Goal: Transaction & Acquisition: Purchase product/service

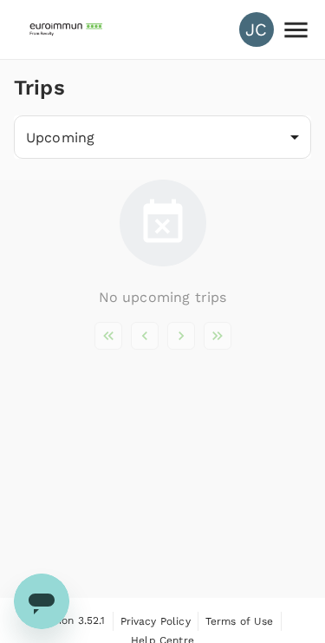
click at [59, 28] on img at bounding box center [68, 29] width 80 height 38
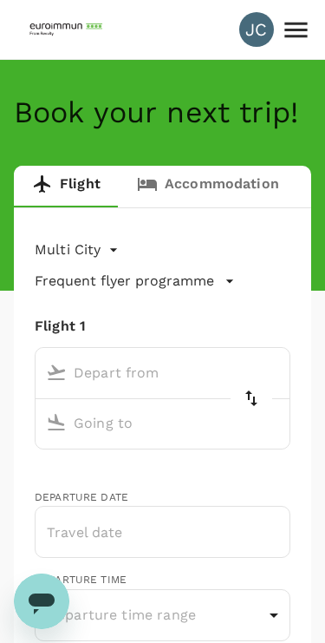
type input "roundtrip"
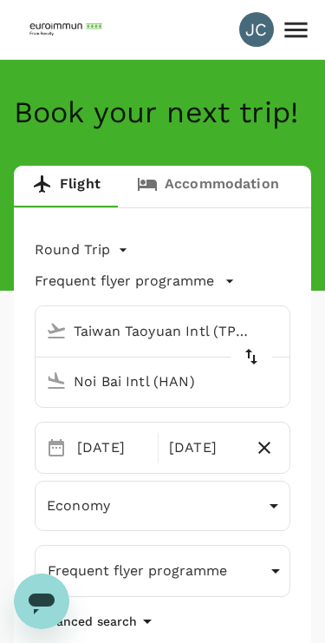
click at [293, 35] on icon at bounding box center [296, 30] width 30 height 30
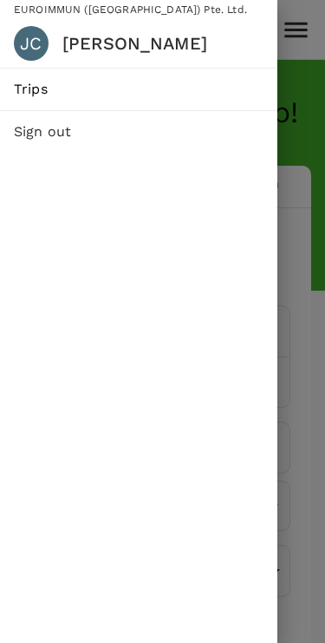
click at [26, 82] on span "Trips" at bounding box center [139, 89] width 250 height 21
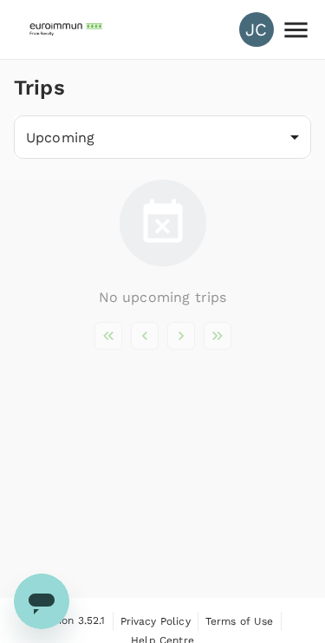
click at [53, 148] on body "JC Trips Upcoming /trips/upcoming ​ No upcoming trips Version 3.52.1 Privacy Po…" at bounding box center [162, 332] width 325 height 664
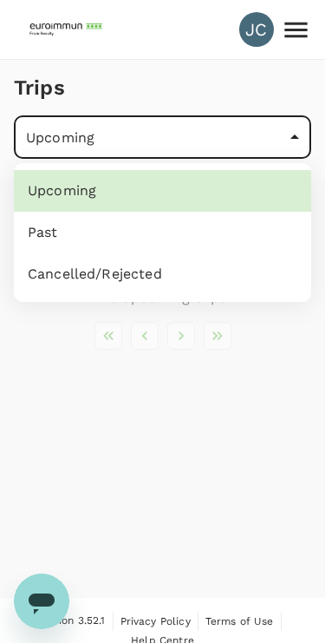
click at [28, 230] on li "Past" at bounding box center [163, 233] width 298 height 42
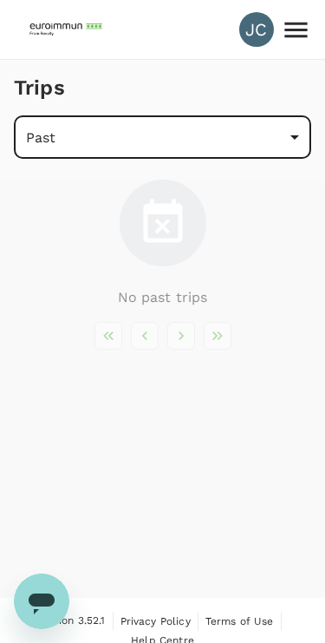
click at [44, 126] on body "JC Trips Past /trips/completed ​ No past trips Version 3.52.1 Privacy Policy Te…" at bounding box center [162, 332] width 325 height 664
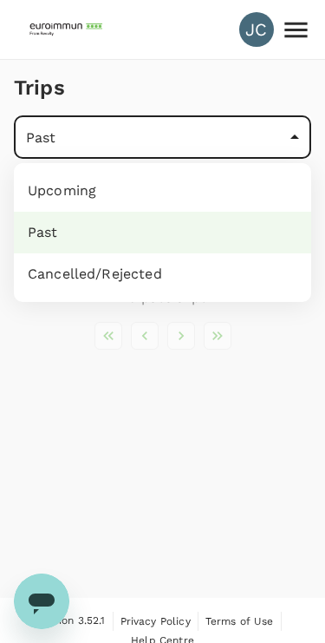
click at [49, 188] on li "Upcoming" at bounding box center [163, 191] width 298 height 42
type input "/trips/upcoming"
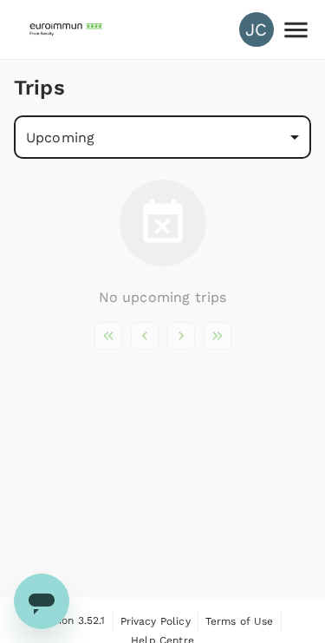
click at [49, 28] on img at bounding box center [68, 29] width 80 height 38
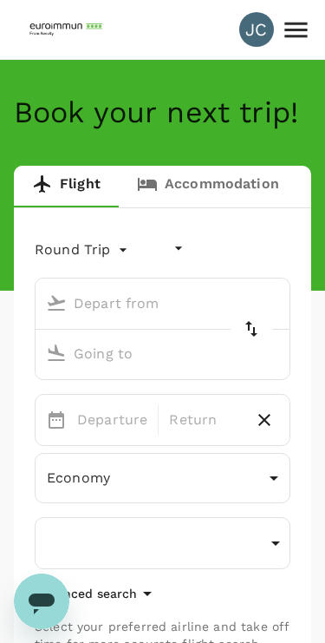
type input "undefined, undefined (any)"
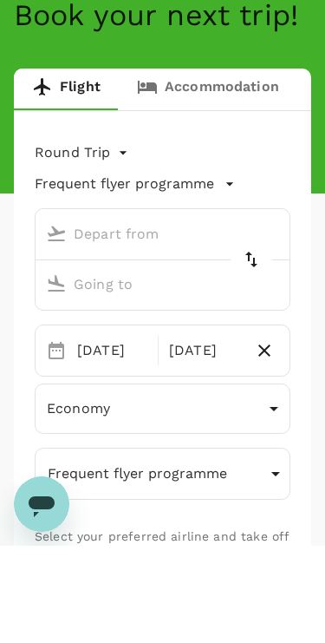
type input "Taiwan Taoyuan Intl (TPE)"
type input "Noi Bai Intl (HAN)"
type input "Taiwan Taoyuan Intl (TPE)"
type input "Noi Bai Intl (HAN)"
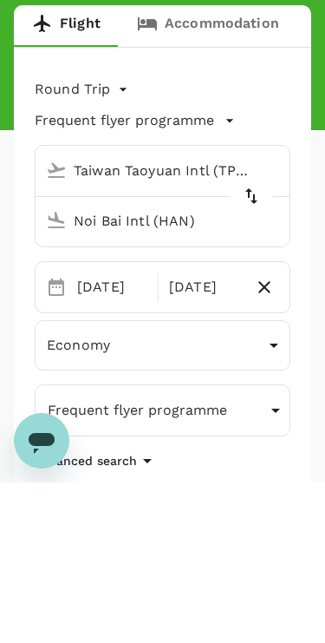
click at [59, 90] on body "JC Book your next trip! Flight Accommodation Long stay Car rental Train Concier…" at bounding box center [162, 655] width 325 height 1310
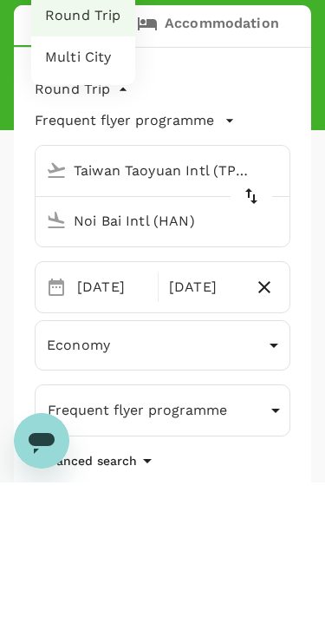
scroll to position [161, 0]
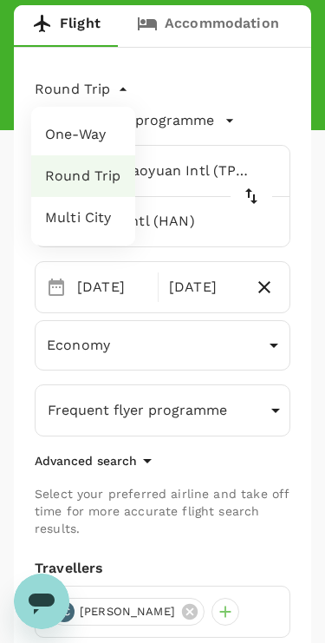
click at [82, 185] on li "Round Trip" at bounding box center [83, 176] width 104 height 42
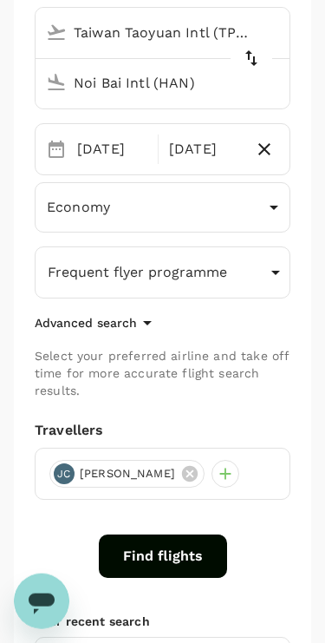
click at [248, 273] on button "Frequent flyer programme" at bounding box center [163, 272] width 256 height 52
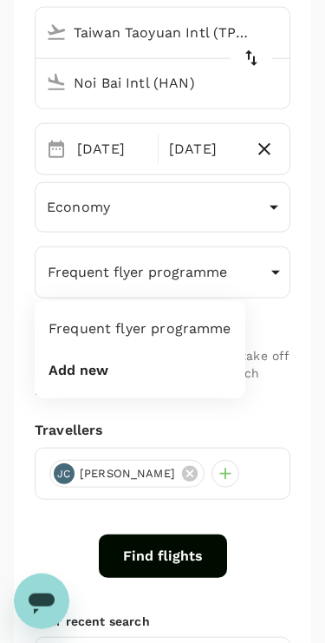
click at [299, 353] on div at bounding box center [162, 321] width 325 height 643
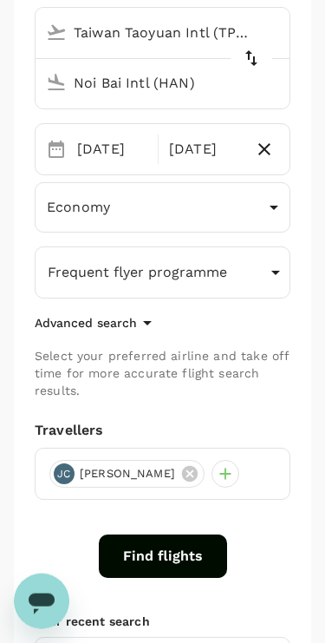
click at [180, 555] on button "Find flights" at bounding box center [163, 556] width 128 height 43
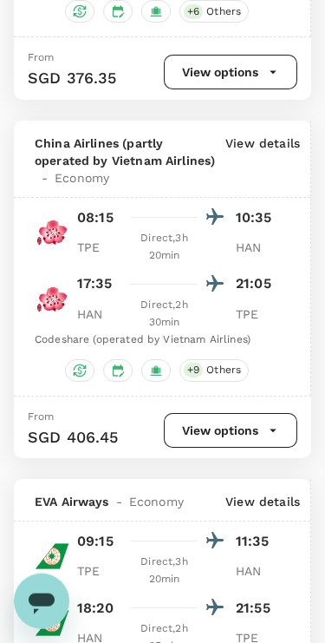
scroll to position [1078, 0]
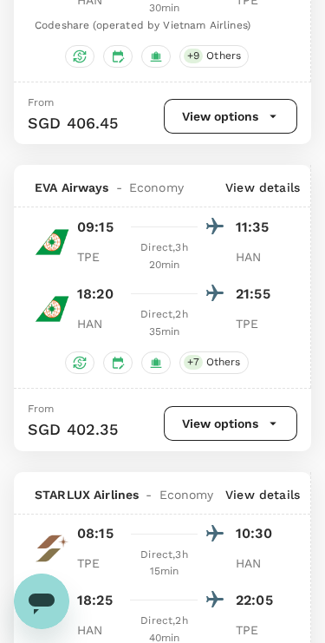
click at [244, 406] on button "View options" at bounding box center [231, 423] width 134 height 35
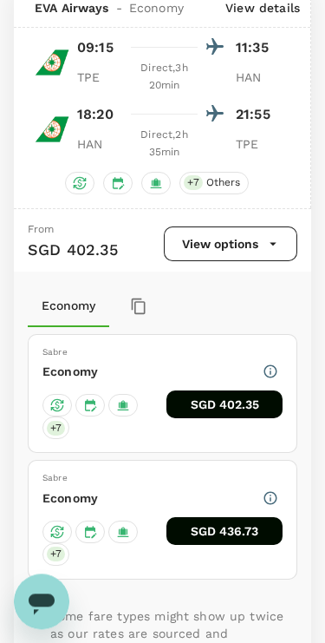
scroll to position [1572, 0]
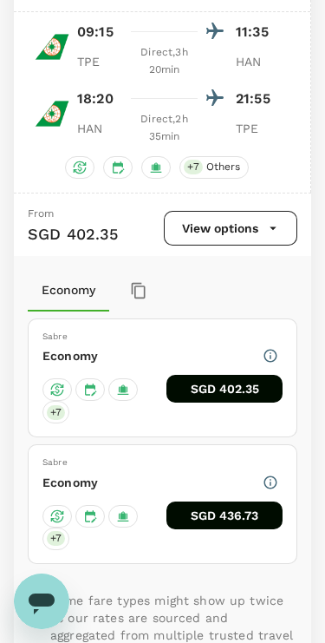
click at [271, 475] on icon "button" at bounding box center [271, 483] width 16 height 16
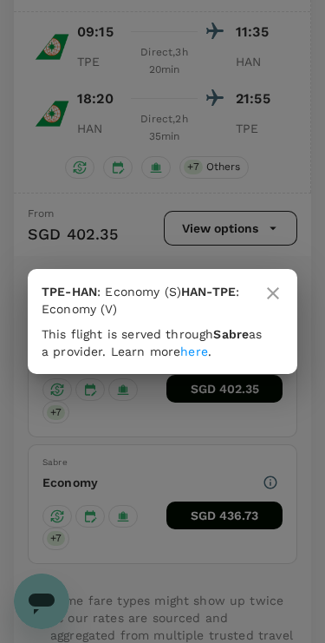
click at [192, 423] on div "TPE-HAN : Economy (S) HAN-TPE : Economy (V) This flight is served through Sabre…" at bounding box center [162, 321] width 325 height 643
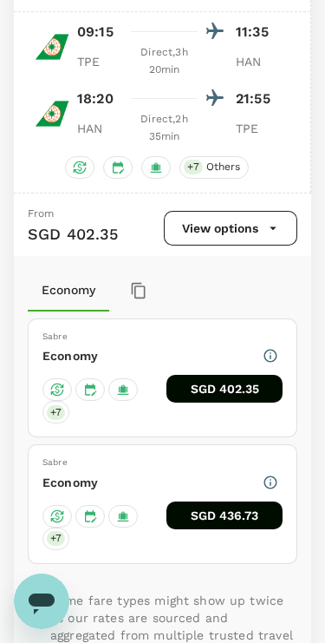
click at [275, 344] on button "button" at bounding box center [271, 356] width 24 height 24
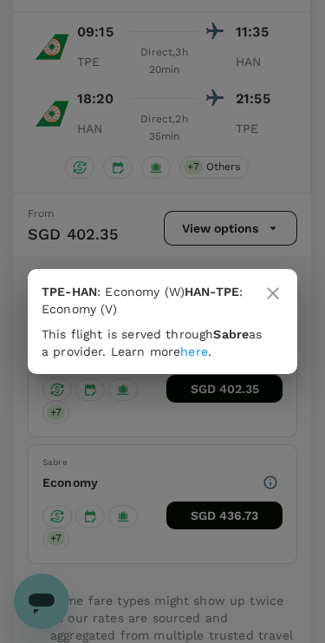
click at [291, 237] on div "TPE-HAN : Economy (W) HAN-TPE : Economy (V) This flight is served through Sabre…" at bounding box center [162, 321] width 325 height 643
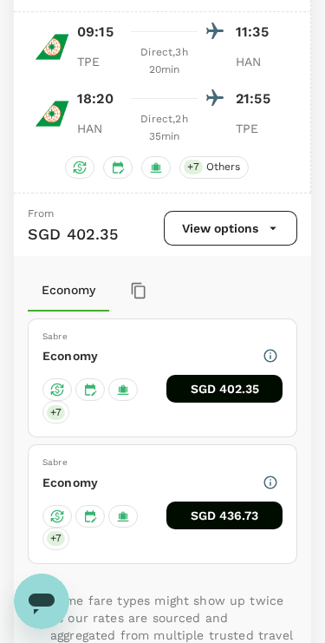
click at [272, 344] on button "button" at bounding box center [271, 356] width 24 height 24
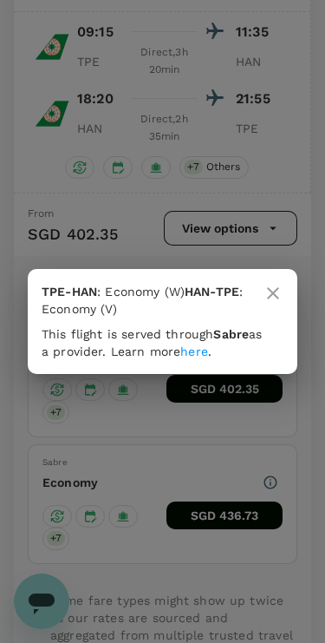
click at [268, 248] on div "TPE-HAN : Economy (W) HAN-TPE : Economy (V) This flight is served through Sabre…" at bounding box center [162, 321] width 325 height 643
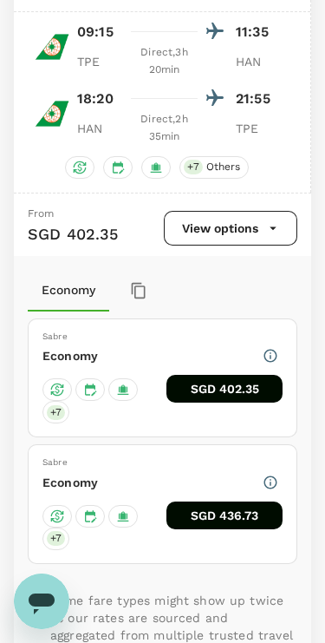
click at [197, 344] on div "Economy" at bounding box center [163, 356] width 240 height 24
click at [233, 375] on button "SGD 402.35" at bounding box center [225, 389] width 116 height 28
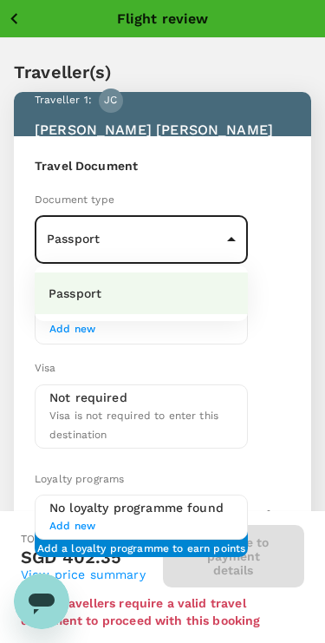
click at [227, 285] on li "Passport" at bounding box center [141, 293] width 213 height 42
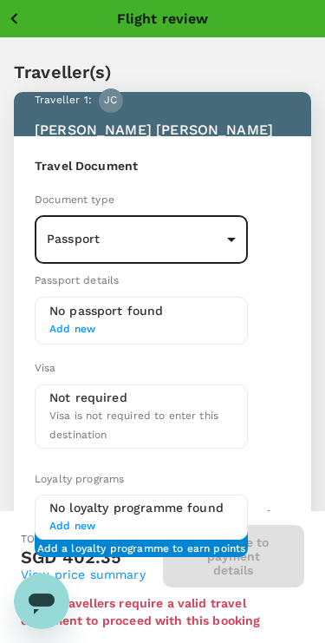
click at [198, 321] on span "Add new" at bounding box center [141, 329] width 184 height 17
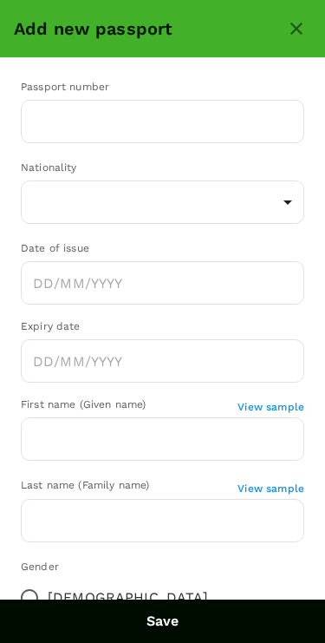
click at [32, 121] on input "text" at bounding box center [163, 121] width 284 height 43
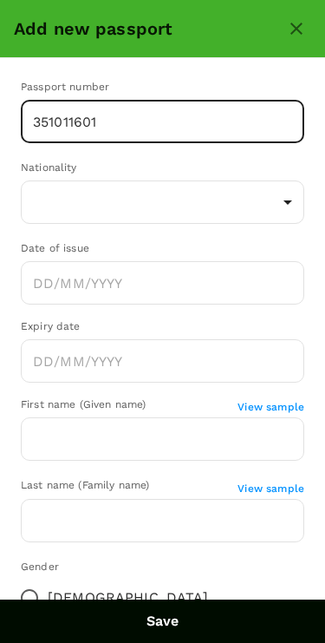
type input "351011601"
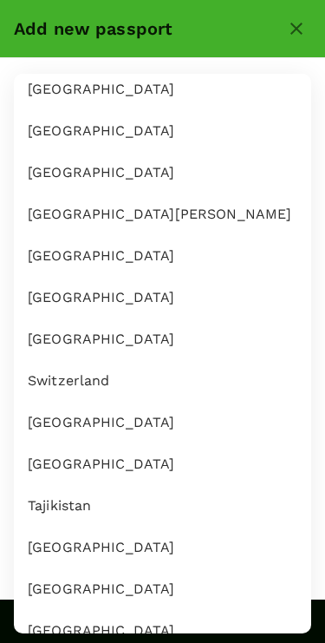
scroll to position [8592, 0]
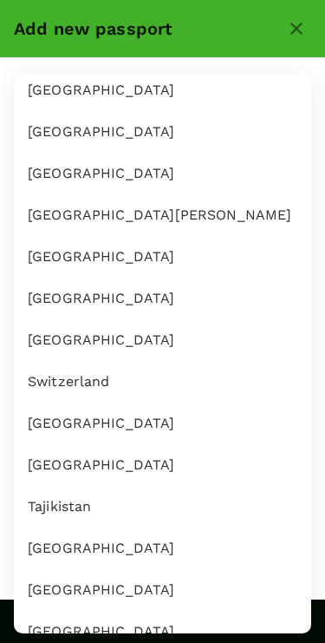
click at [129, 462] on li "[GEOGRAPHIC_DATA]" at bounding box center [163, 465] width 298 height 42
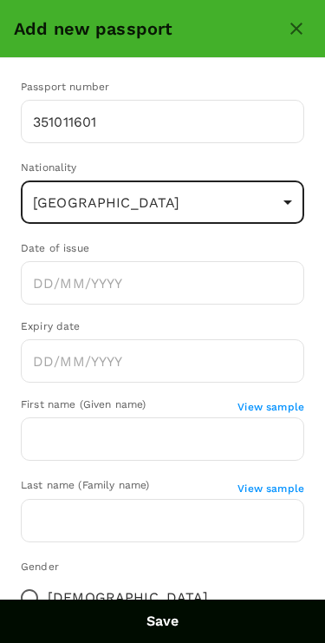
type input "TW"
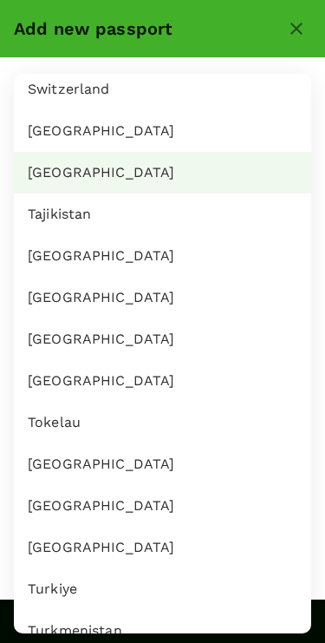
scroll to position [8883, 0]
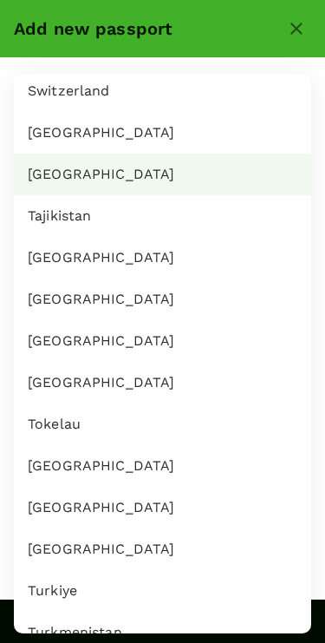
click at [45, 177] on li "[GEOGRAPHIC_DATA]" at bounding box center [163, 175] width 298 height 42
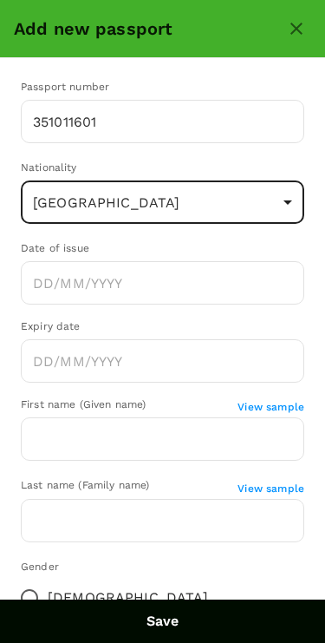
click at [41, 281] on input "Choose date" at bounding box center [163, 282] width 284 height 43
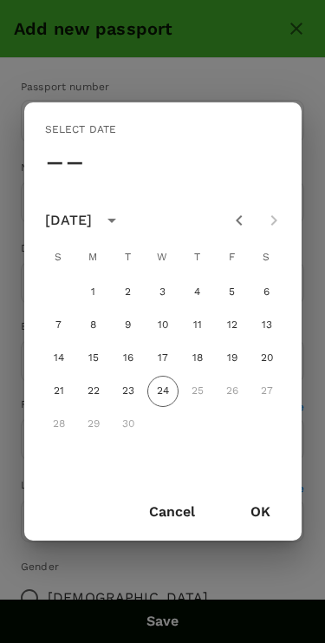
click at [107, 62] on div "Select date –– September 2025 S M T W T F S 1 2 3 4 5 6 7 8 9 10 11 12 13 14 15…" at bounding box center [162, 321] width 325 height 643
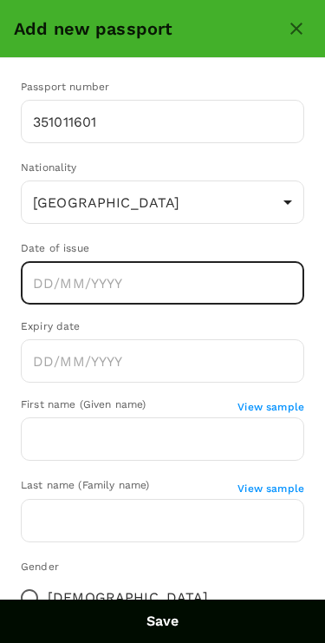
click at [253, 292] on input "Choose date" at bounding box center [163, 282] width 284 height 43
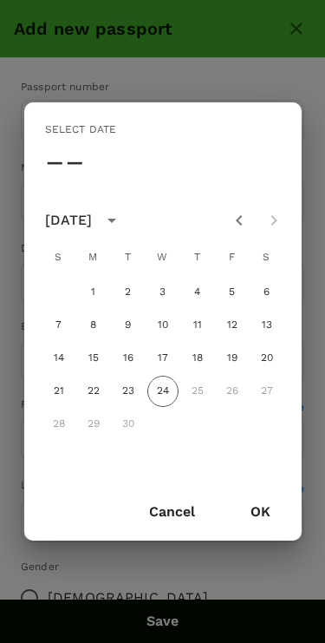
click at [98, 223] on div "September 2025" at bounding box center [71, 220] width 53 height 21
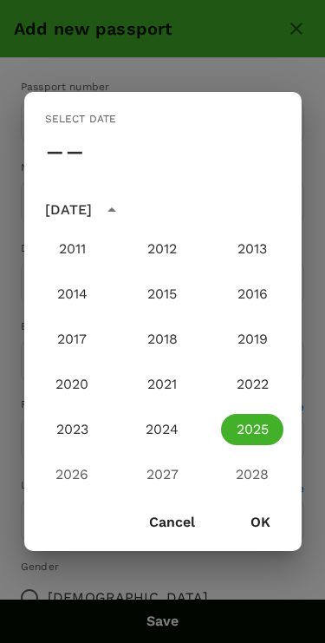
scroll to position [1671, 0]
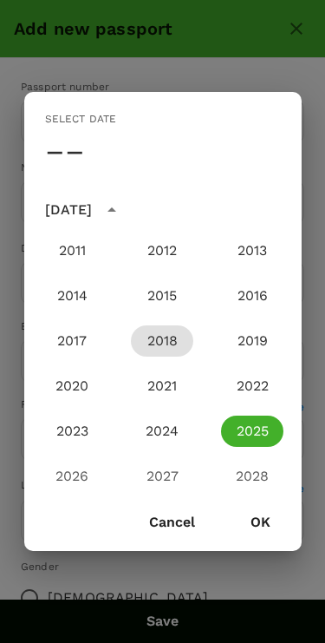
click at [174, 345] on button "2018" at bounding box center [162, 340] width 62 height 31
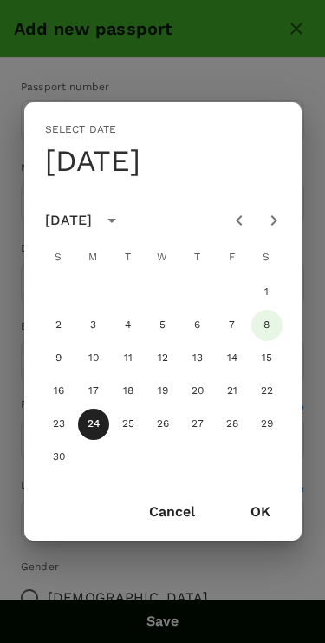
click at [272, 328] on button "8" at bounding box center [267, 325] width 31 height 31
click at [122, 220] on icon "calendar view is open, switch to year view" at bounding box center [112, 220] width 21 height 21
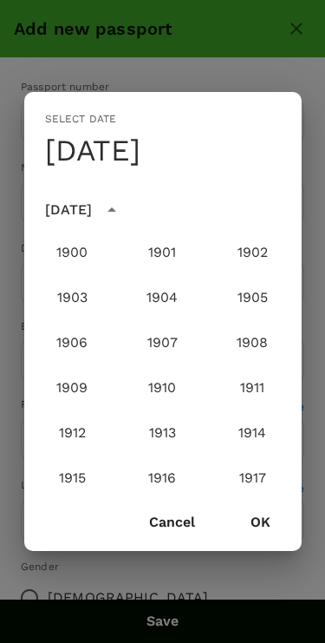
scroll to position [1651, 0]
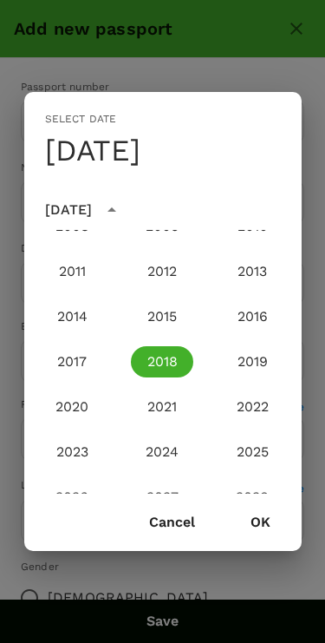
click at [164, 361] on button "2018" at bounding box center [162, 361] width 62 height 31
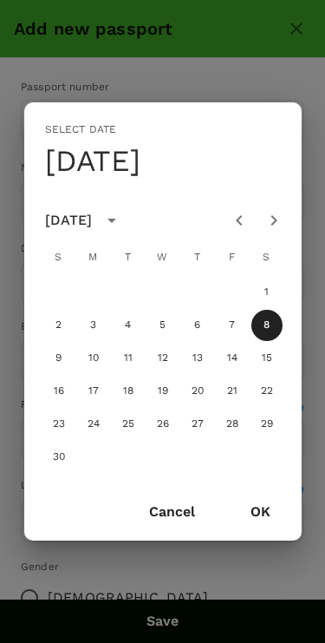
click at [237, 224] on icon "Previous month" at bounding box center [239, 220] width 21 height 21
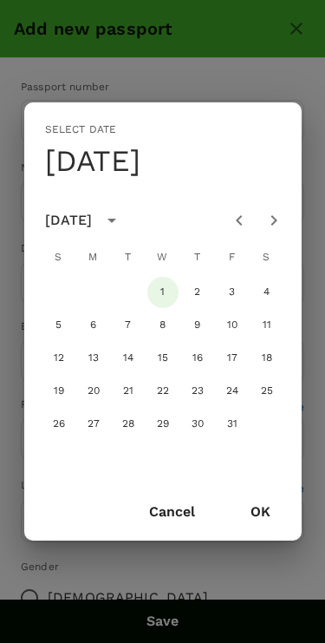
click at [166, 293] on button "1" at bounding box center [163, 292] width 31 height 31
type input "01/08/2018"
click at [264, 525] on button "OK" at bounding box center [260, 511] width 69 height 43
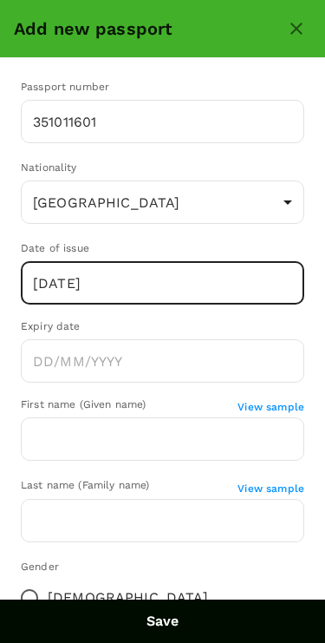
click at [238, 364] on input "Choose date" at bounding box center [163, 360] width 284 height 43
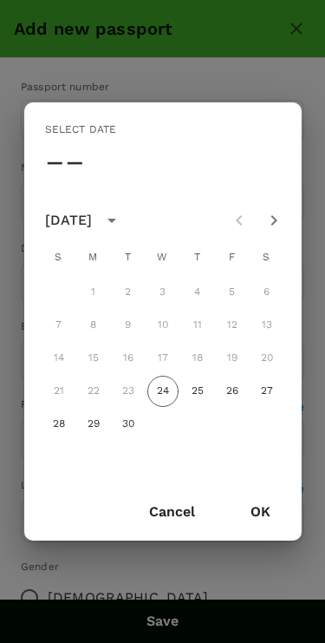
click at [270, 223] on icon "Next month" at bounding box center [274, 220] width 21 height 21
click at [122, 226] on icon "calendar view is open, switch to year view" at bounding box center [112, 220] width 21 height 21
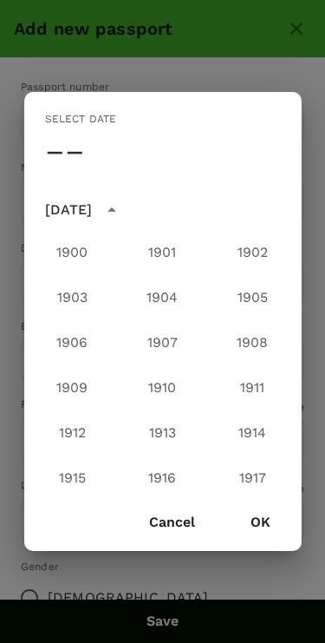
scroll to position [1741, 0]
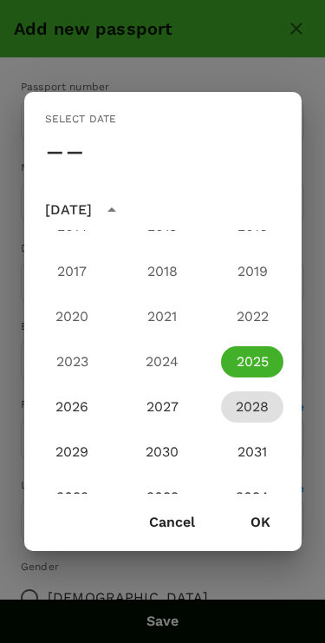
click at [266, 398] on button "2028" at bounding box center [252, 406] width 62 height 31
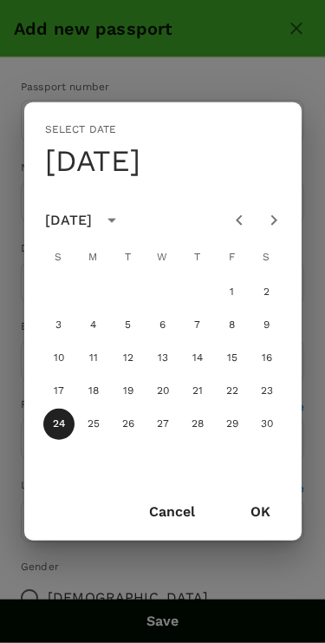
scroll to position [36, 0]
click at [231, 219] on icon "Previous month" at bounding box center [239, 220] width 21 height 21
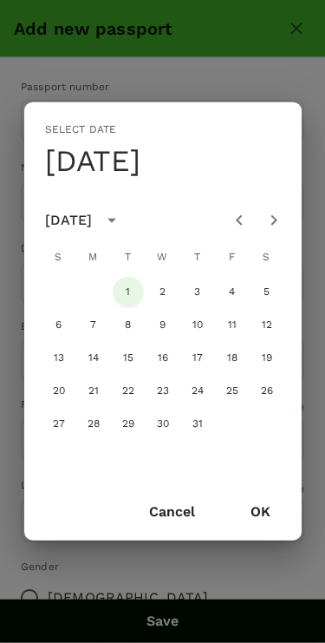
click at [135, 292] on button "1" at bounding box center [128, 292] width 31 height 31
type input "01/08/2028"
click at [272, 519] on button "OK" at bounding box center [260, 511] width 69 height 43
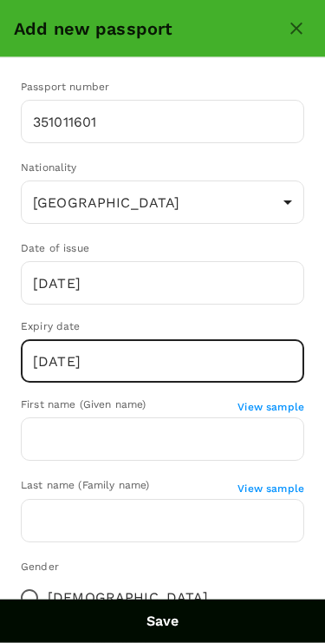
click at [197, 447] on input "text" at bounding box center [163, 438] width 284 height 43
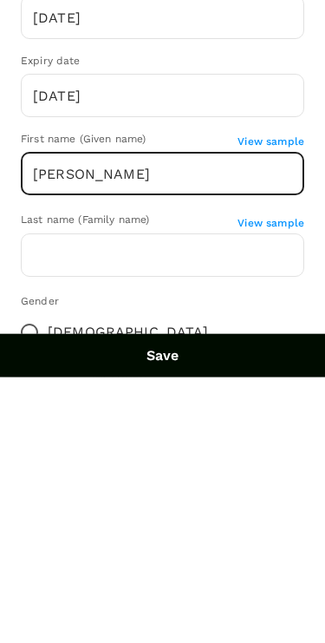
type input "Cheng pI"
click at [32, 499] on input "text" at bounding box center [163, 520] width 284 height 43
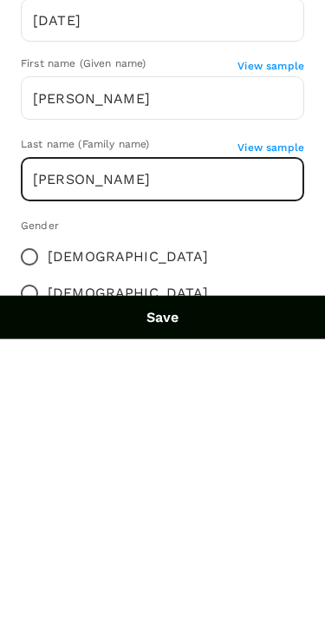
scroll to position [82, 0]
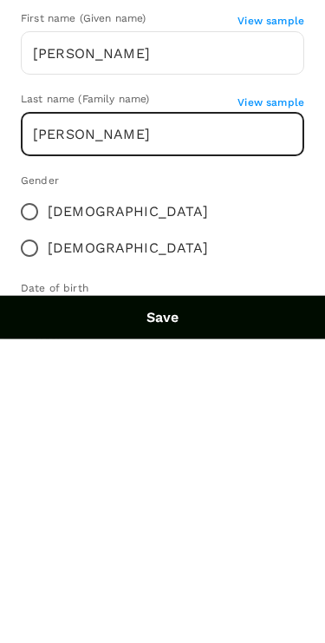
type input "[PERSON_NAME]"
click at [48, 534] on input "Male" at bounding box center [29, 552] width 36 height 36
radio input "true"
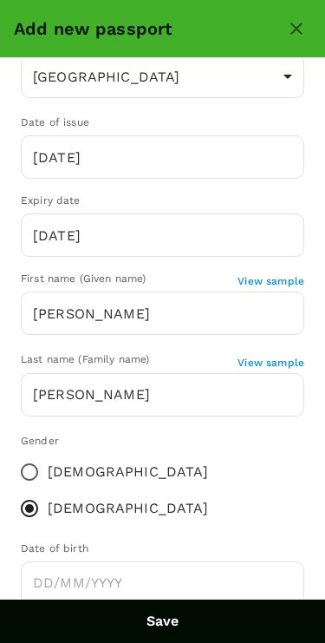
scroll to position [123, 0]
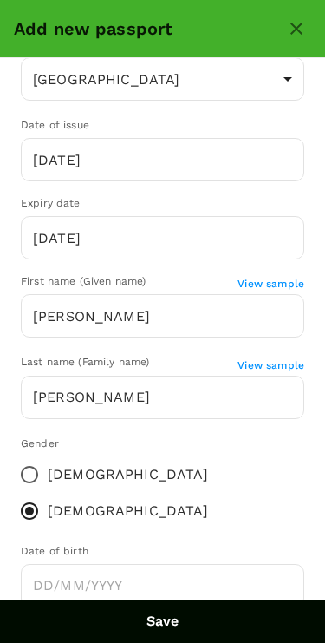
click at [128, 564] on input "Choose date" at bounding box center [163, 585] width 284 height 43
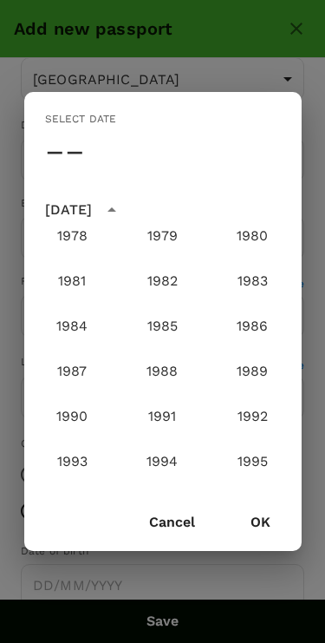
scroll to position [1188, 0]
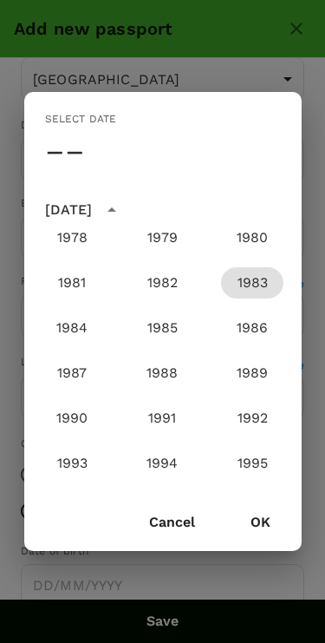
click at [264, 287] on button "1983" at bounding box center [252, 282] width 62 height 31
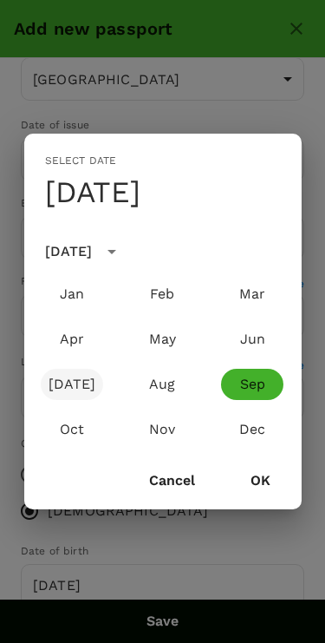
click at [70, 386] on button "Jul" at bounding box center [72, 384] width 62 height 31
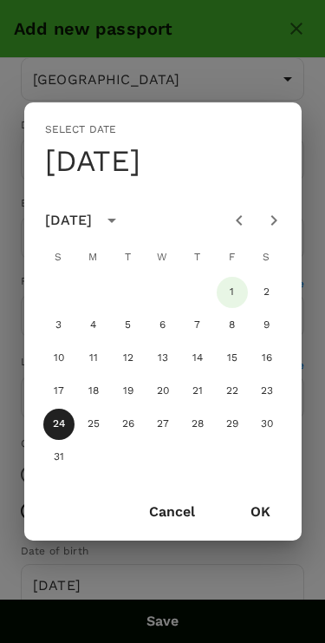
click at [227, 294] on button "1" at bounding box center [232, 292] width 31 height 31
type input "01/07/1983"
click at [266, 521] on button "OK" at bounding box center [260, 511] width 69 height 43
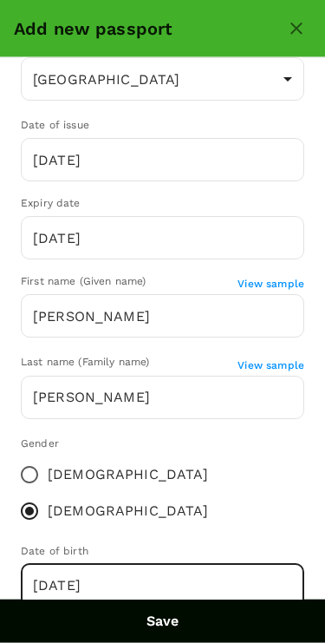
scroll to position [553, 0]
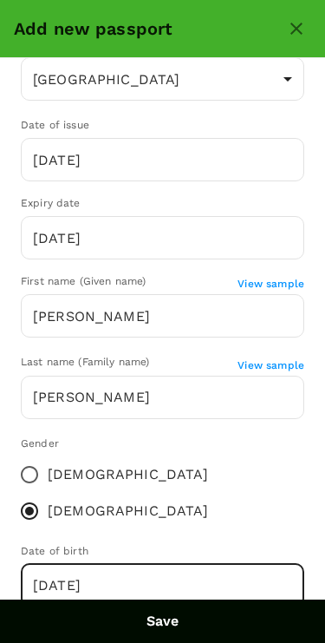
click at [176, 628] on button "Save" at bounding box center [162, 621] width 325 height 43
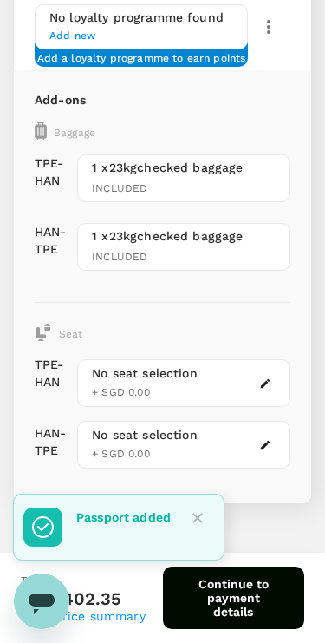
click at [195, 519] on icon "Close" at bounding box center [197, 517] width 17 height 17
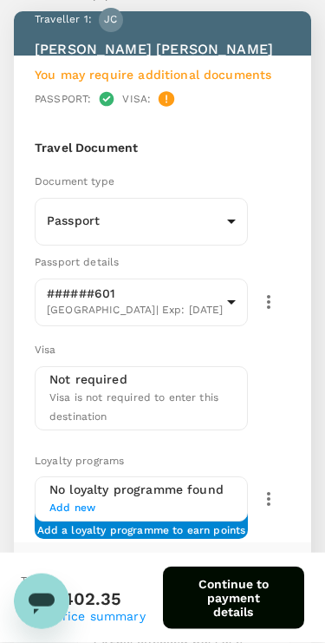
scroll to position [82, 0]
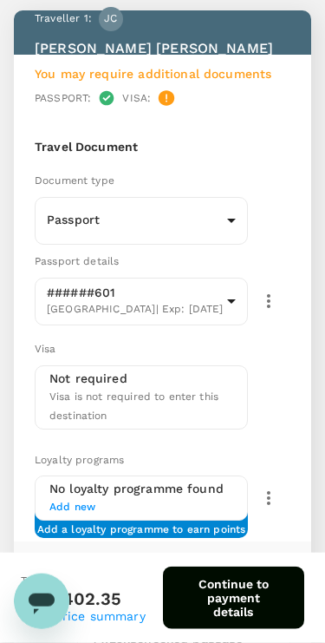
click at [199, 391] on span "Visa is not required to enter this destination" at bounding box center [133, 406] width 169 height 31
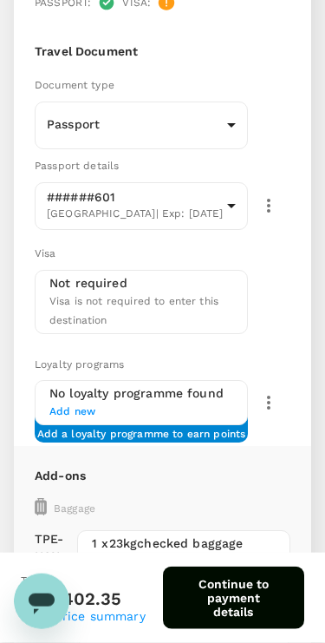
scroll to position [178, 0]
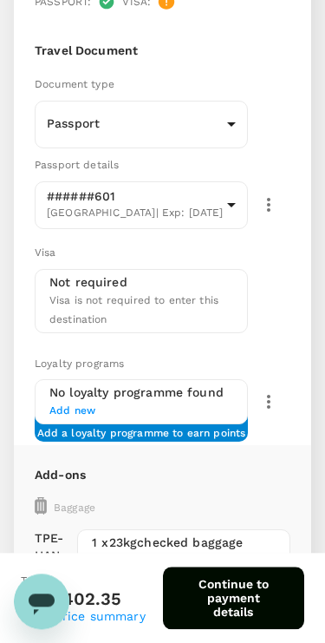
click at [194, 403] on span "Add new" at bounding box center [141, 411] width 184 height 17
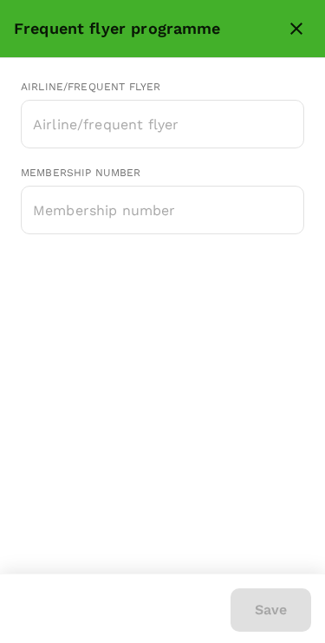
click at [39, 132] on input "text" at bounding box center [150, 124] width 242 height 33
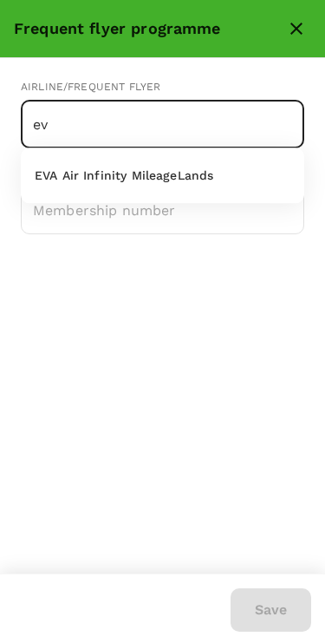
click at [40, 180] on p "EVA Air Infinity MileageLands" at bounding box center [124, 175] width 179 height 17
type input "EVA Air Infinity MileageLands"
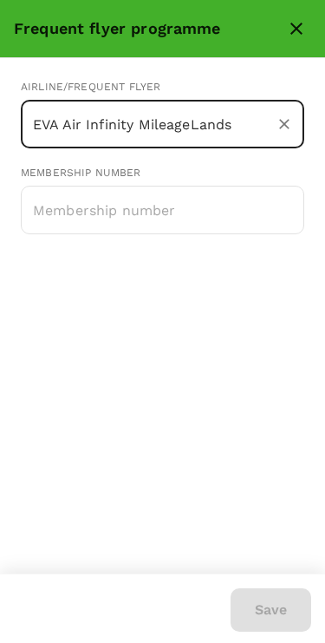
click at [40, 214] on input "text" at bounding box center [163, 209] width 284 height 43
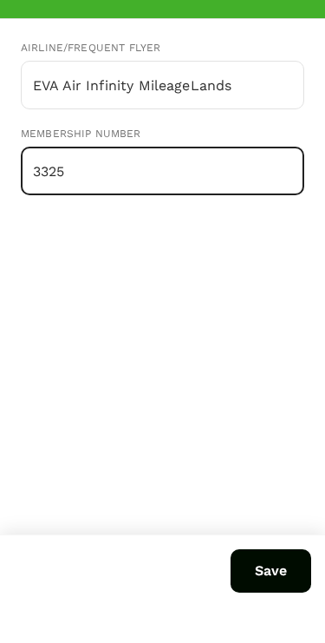
scroll to position [210, 0]
type input "3325396141"
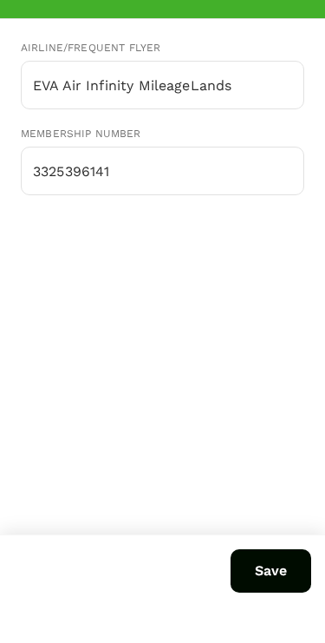
scroll to position [288, 0]
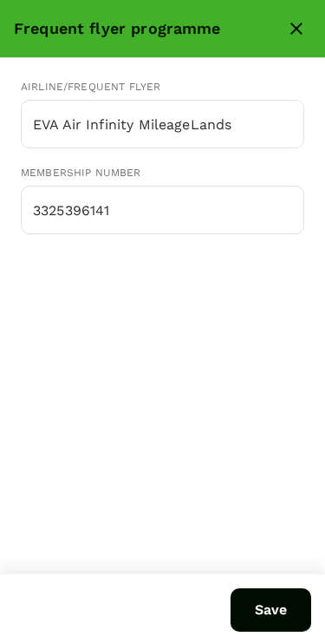
click at [271, 614] on button "Save" at bounding box center [271, 609] width 81 height 43
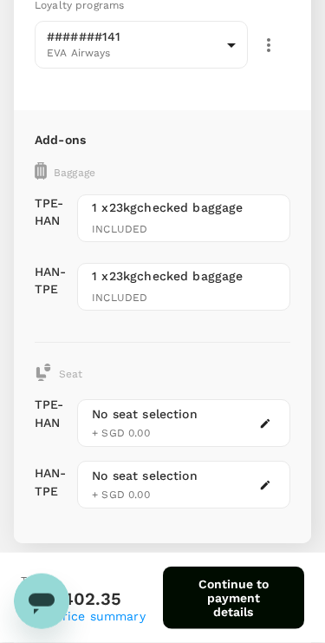
scroll to position [540, 0]
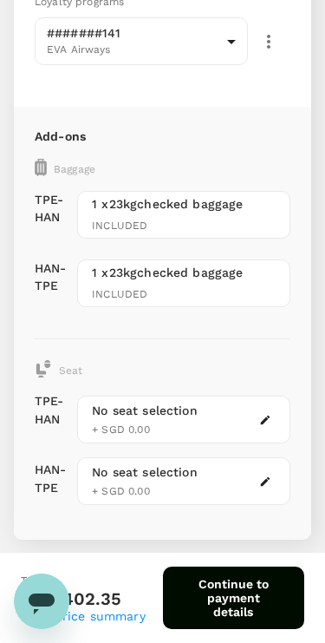
click at [247, 608] on button "Continue to payment details" at bounding box center [234, 598] width 142 height 62
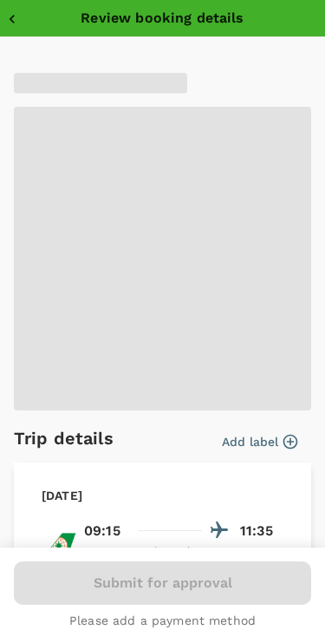
type input "9ae08bde-94be-4a60-86d8-4726f2345b2b"
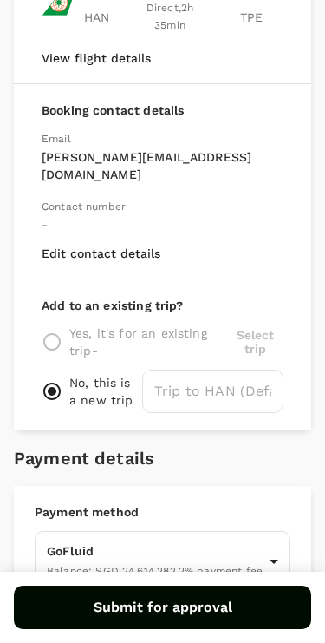
scroll to position [622, 0]
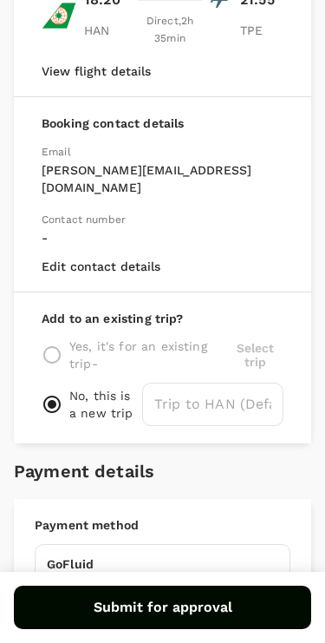
click at [253, 338] on div "Yes, it's for an existing trip - Select trip" at bounding box center [163, 355] width 242 height 35
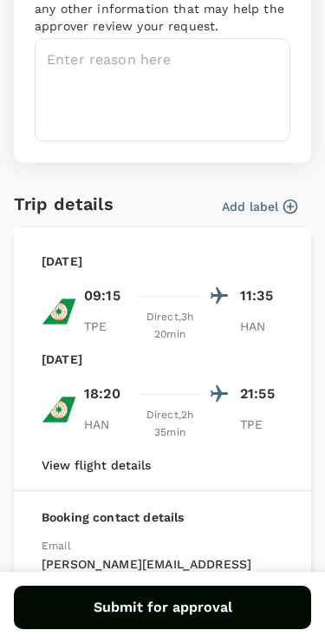
scroll to position [194, 0]
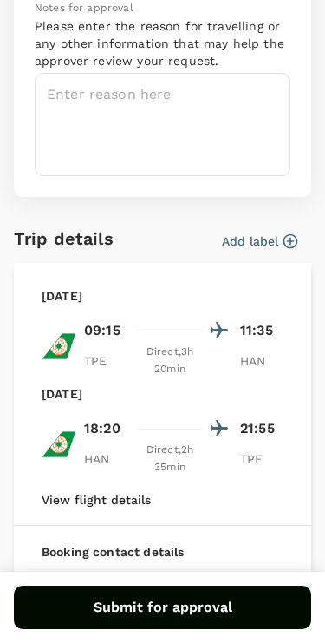
click at [188, 618] on button "Submit for approval" at bounding box center [163, 607] width 298 height 43
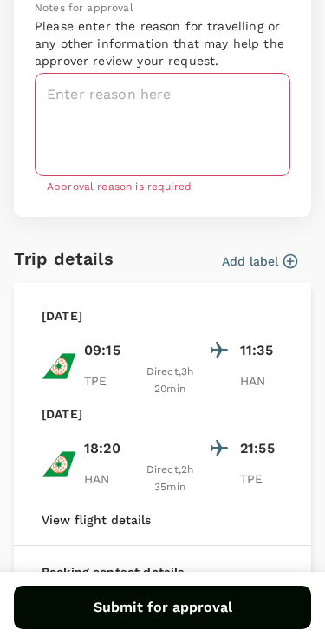
click at [55, 93] on textarea at bounding box center [163, 124] width 256 height 103
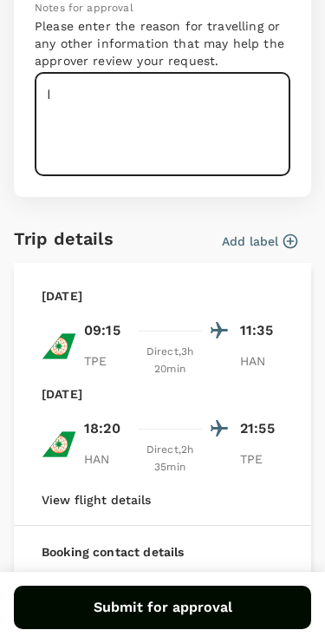
type textarea "I"
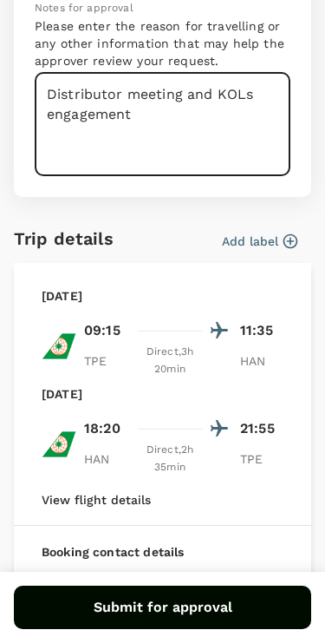
click at [224, 85] on textarea "Distributor meeting and KOLs engagement" at bounding box center [163, 124] width 256 height 103
click at [39, 96] on textarea "Distributor meeting.KOLs engagement" at bounding box center [163, 124] width 256 height 103
click at [200, 95] on textarea "1. Distributor meeting.KOLs engagement" at bounding box center [163, 124] width 256 height 103
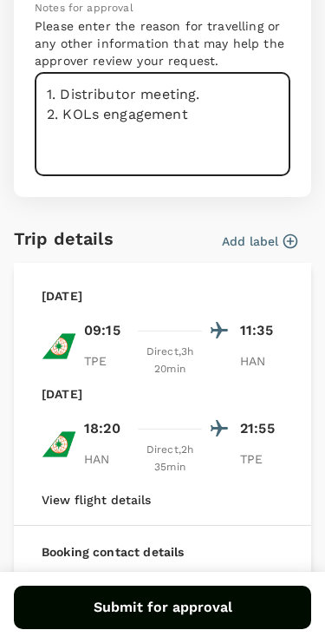
click at [204, 122] on textarea "1. Distributor meeting. 2. KOLs engagement" at bounding box center [163, 124] width 256 height 103
click at [215, 87] on textarea "1. Distributor meeting. 2. KOLs engagement. 3." at bounding box center [163, 124] width 256 height 103
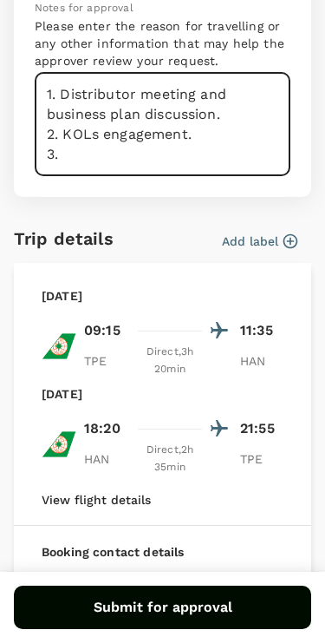
click at [71, 155] on textarea "1. Distributor meeting and business plan discussion. 2. KOLs engagement. 3." at bounding box center [163, 124] width 256 height 103
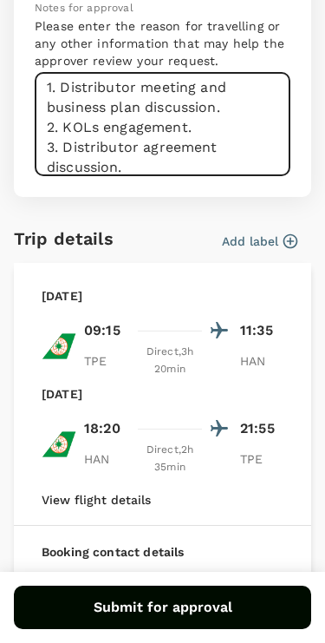
type textarea "1. Distributor meeting and business plan discussion. 2. KOLs engagement. 3. Dis…"
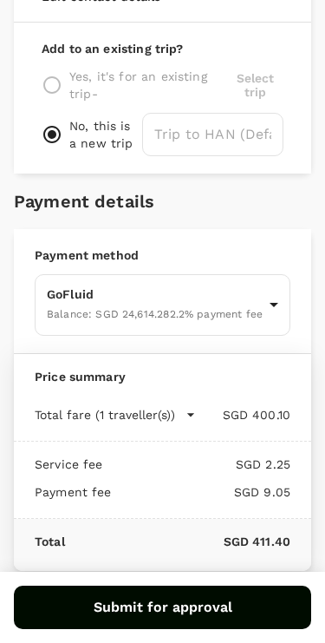
scroll to position [891, 0]
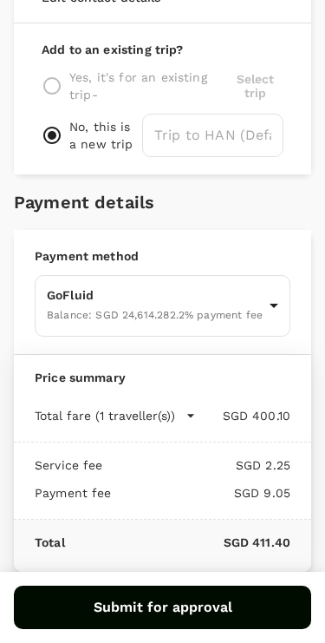
click at [176, 620] on button "Submit for approval" at bounding box center [163, 607] width 298 height 43
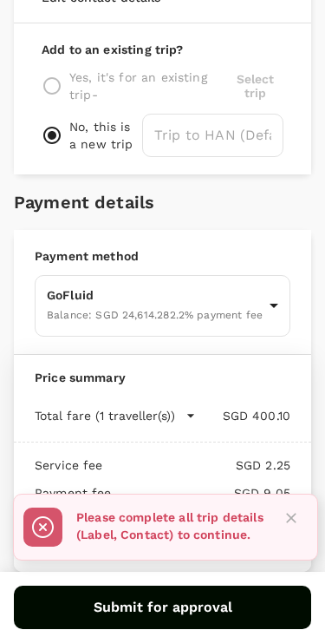
click at [297, 509] on icon "Close" at bounding box center [291, 517] width 17 height 17
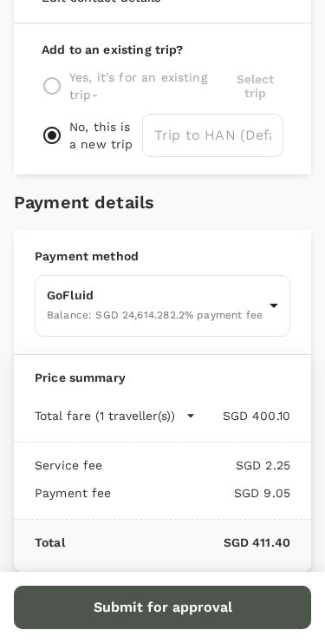
click at [198, 613] on button "Submit for approval" at bounding box center [163, 607] width 298 height 43
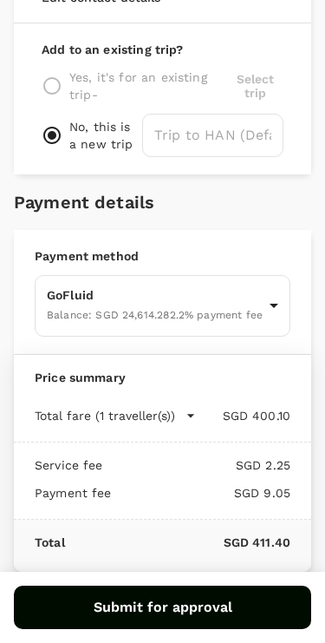
click at [297, 520] on div "Total SGD 411.40" at bounding box center [163, 546] width 298 height 52
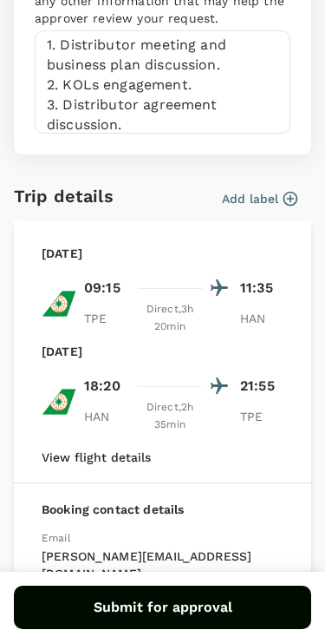
scroll to position [240, 0]
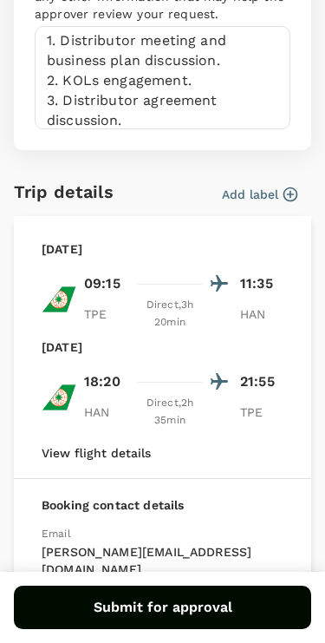
click at [283, 192] on icon "button" at bounding box center [290, 194] width 17 height 17
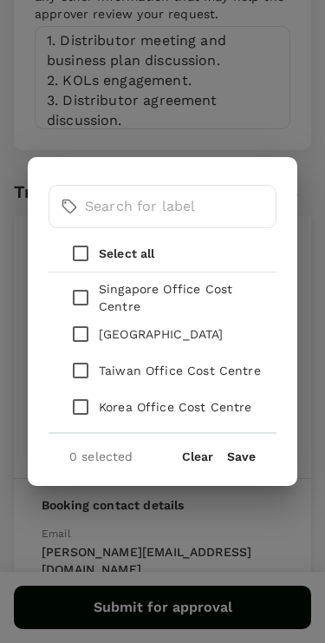
click at [215, 296] on p "Singapore Office Cost Centre" at bounding box center [181, 297] width 164 height 35
click at [87, 304] on input "checkbox" at bounding box center [80, 297] width 36 height 36
checkbox input "true"
click at [245, 455] on button "Save" at bounding box center [241, 457] width 29 height 14
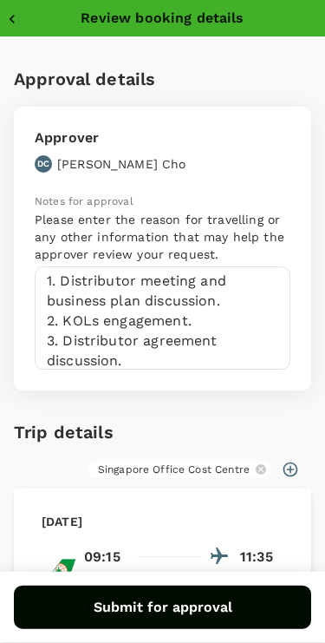
scroll to position [0, 0]
click at [75, 279] on textarea "1. Distributor meeting and business plan discussion. 2. KOLs engagement. 3. Dis…" at bounding box center [163, 317] width 256 height 103
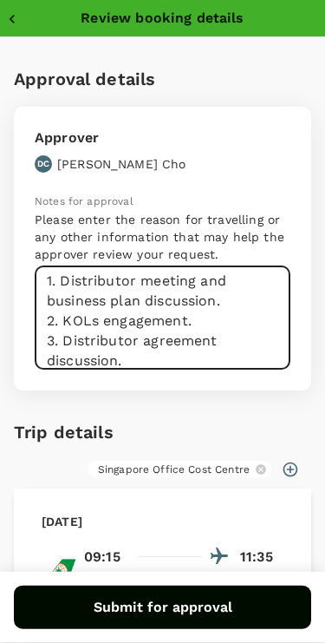
scroll to position [538, 0]
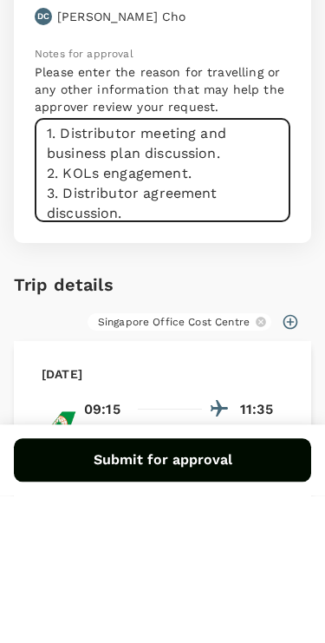
click at [60, 266] on textarea "1. Distributor meeting and business plan discussion. 2. KOLs engagement. 3. Dis…" at bounding box center [163, 317] width 256 height 103
type textarea "1. Vietnam distributor meeting and business plan discussion. 2. KOLs engagement…"
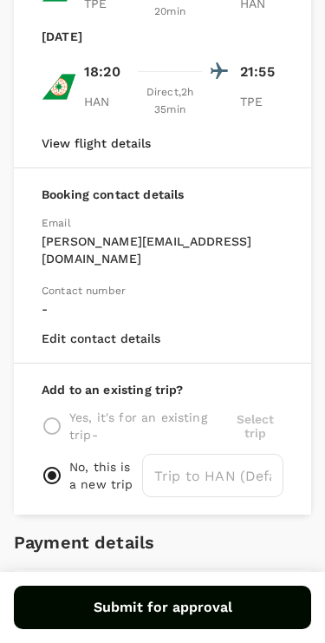
scroll to position [582, 0]
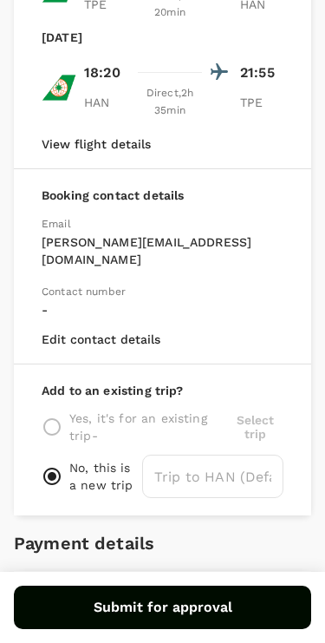
click at [55, 301] on p "-" at bounding box center [163, 309] width 242 height 17
click at [83, 285] on span "Contact number" at bounding box center [84, 291] width 84 height 12
click at [180, 600] on button "Submit for approval" at bounding box center [163, 607] width 298 height 43
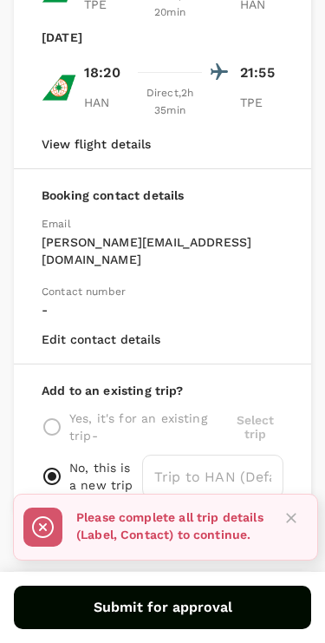
click at [187, 613] on button "Submit for approval" at bounding box center [163, 607] width 298 height 43
click at [302, 506] on button "Close" at bounding box center [292, 518] width 26 height 26
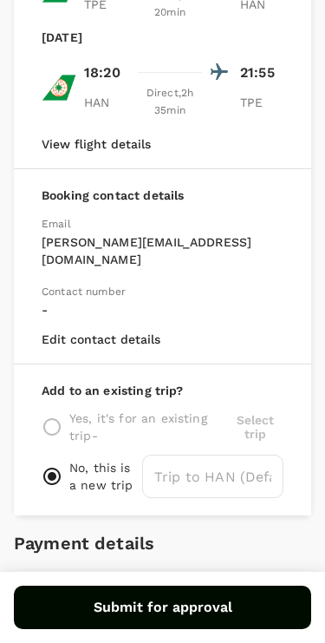
click at [200, 268] on div "Contact number -" at bounding box center [156, 293] width 256 height 50
click at [43, 301] on p "-" at bounding box center [163, 309] width 242 height 17
click at [79, 332] on button "Edit contact details" at bounding box center [101, 339] width 119 height 14
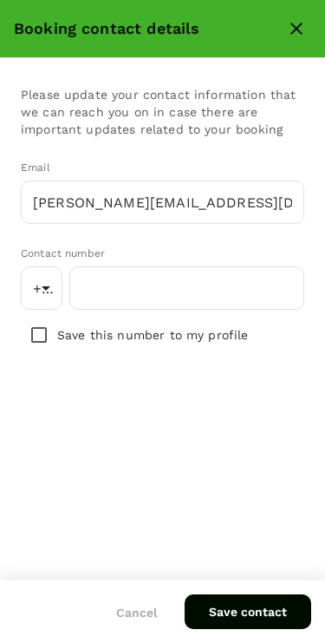
click at [46, 294] on body "Flight review Traveller(s) Traveller 1 : JC Jacob Chen You may require addition…" at bounding box center [162, 266] width 325 height 1905
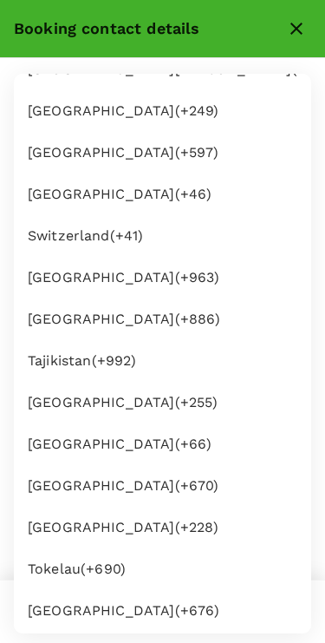
scroll to position [8714, 0]
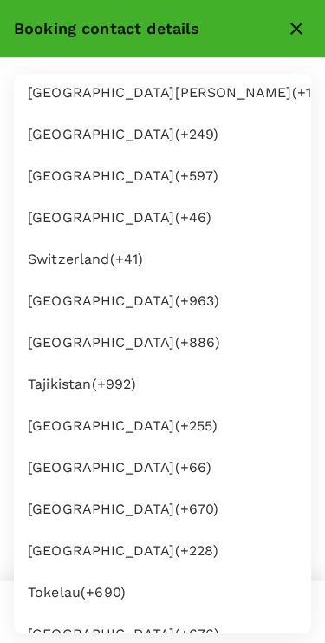
click at [56, 345] on li "Taiwan (+ 886 )" at bounding box center [163, 343] width 298 height 42
type input "886"
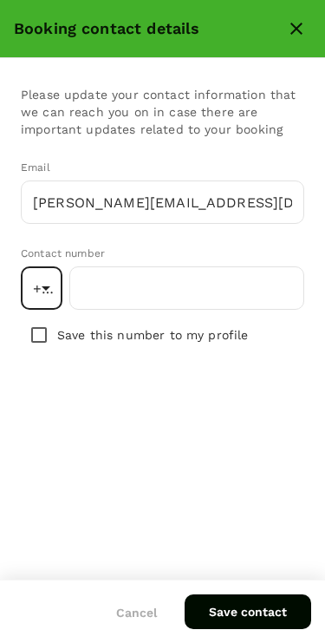
click at [100, 301] on input "number" at bounding box center [186, 287] width 235 height 43
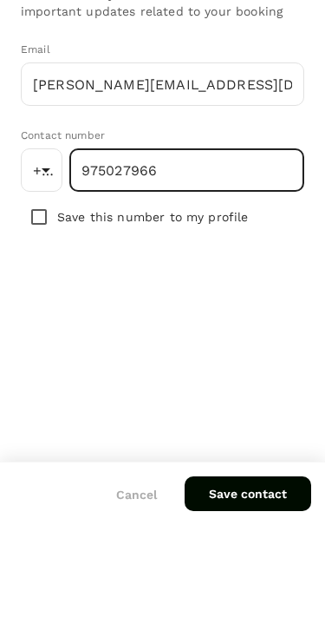
type input "975027966"
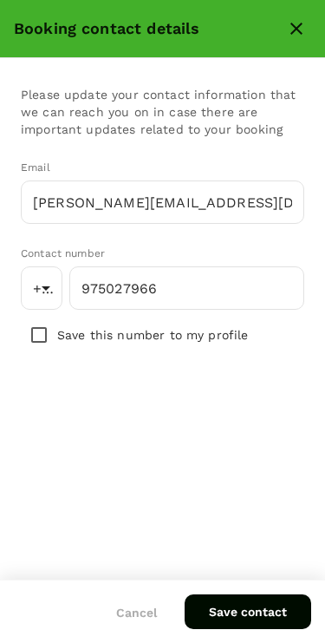
click at [42, 336] on input "checkbox" at bounding box center [39, 335] width 36 height 36
checkbox input "true"
click at [246, 622] on button "Save contact" at bounding box center [248, 611] width 127 height 35
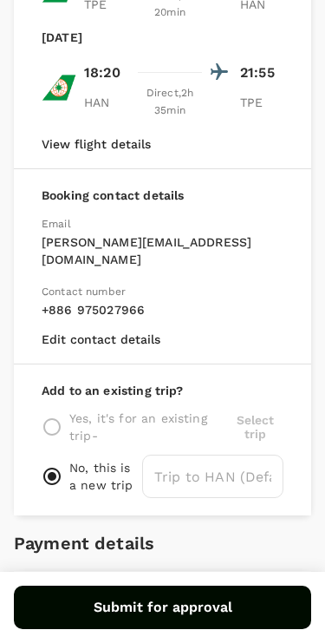
click at [183, 614] on button "Submit for approval" at bounding box center [163, 607] width 298 height 43
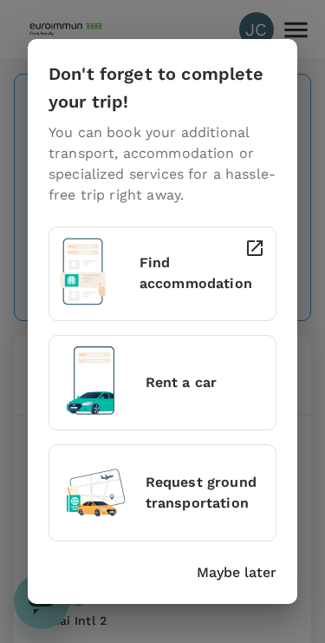
click at [249, 574] on p "Maybe later" at bounding box center [237, 572] width 80 height 21
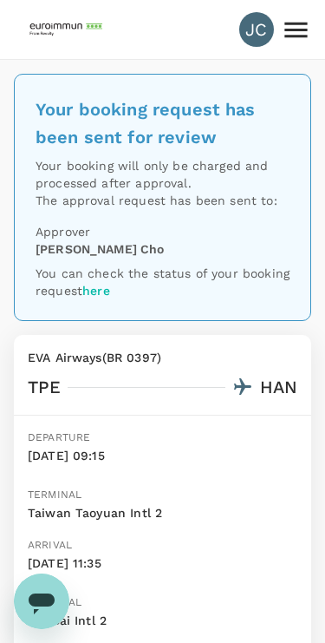
click at [64, 28] on img at bounding box center [68, 29] width 80 height 38
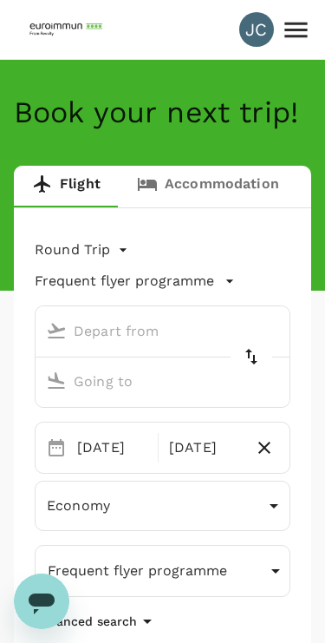
type input "Taiwan Taoyuan Intl (TPE)"
type input "Noi Bai Intl (HAN)"
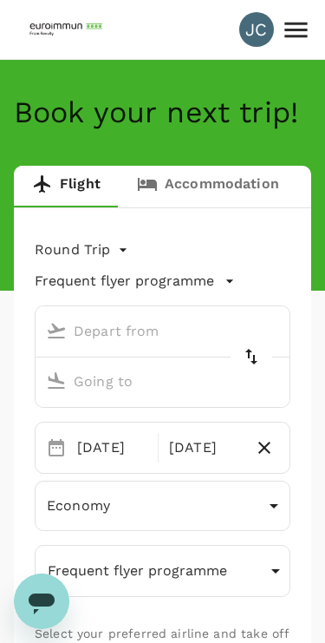
type input "Taiwan Taoyuan Intl (TPE)"
type input "Noi Bai Intl (HAN)"
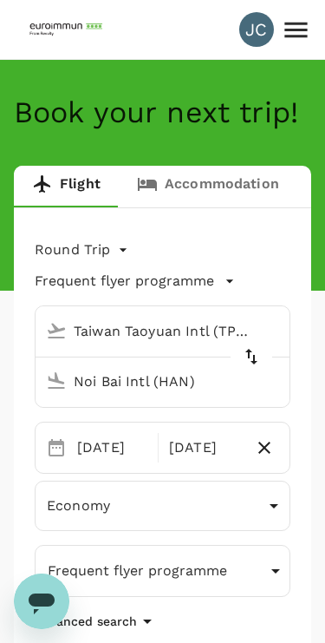
click at [258, 350] on icon "delete" at bounding box center [251, 356] width 21 height 21
type input "Noi Bai Intl (HAN)"
click at [185, 381] on input "Taiwan Taoyuan Intl (TPE)" at bounding box center [146, 381] width 214 height 27
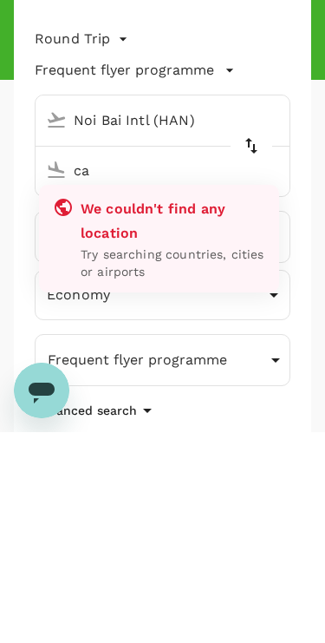
type input "c"
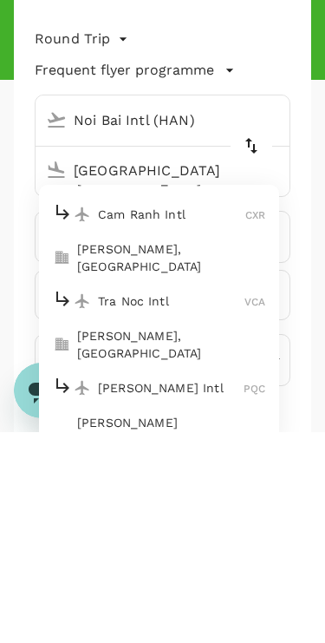
scroll to position [471, 0]
click at [115, 502] on p "Tra Noc Intl" at bounding box center [171, 510] width 147 height 17
type input "Tra Noc Intl (VCA)"
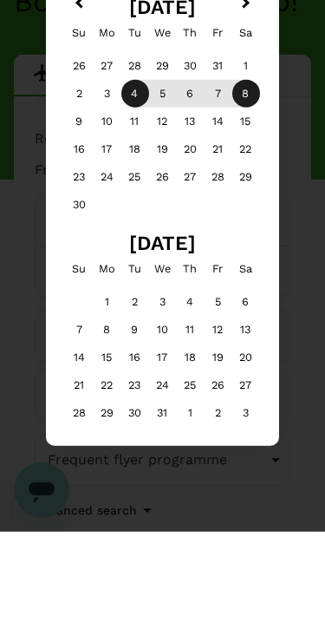
click at [168, 191] on div "5" at bounding box center [163, 205] width 28 height 28
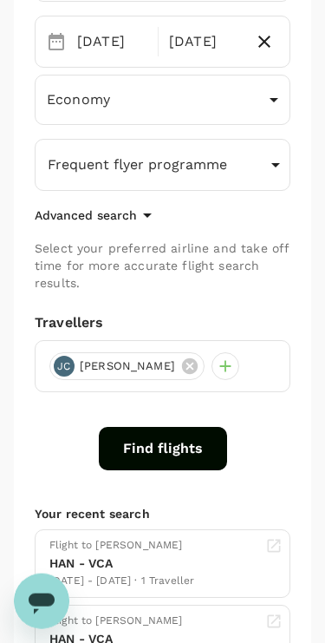
scroll to position [407, 0]
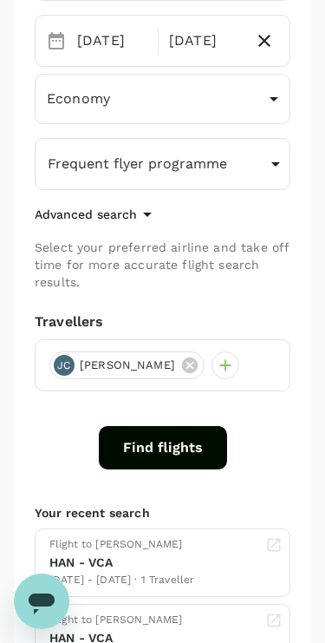
click at [174, 446] on button "Find flights" at bounding box center [163, 447] width 128 height 43
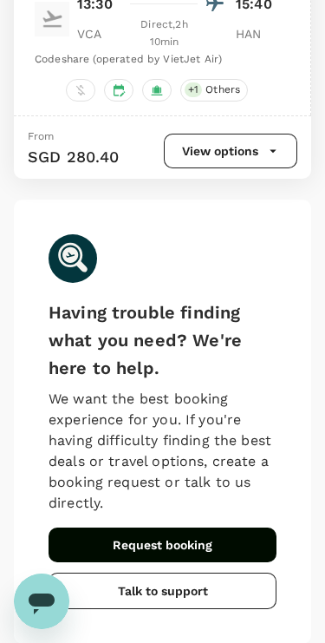
scroll to position [7006, 0]
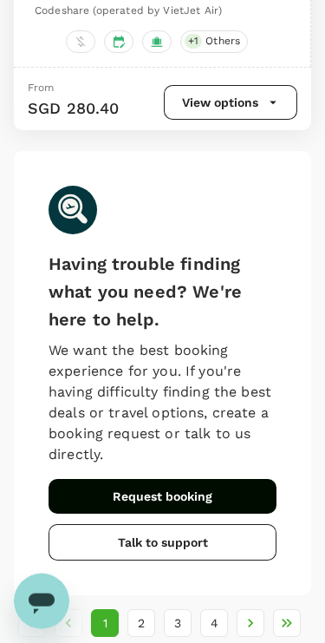
click at [133, 609] on button "2" at bounding box center [142, 623] width 28 height 28
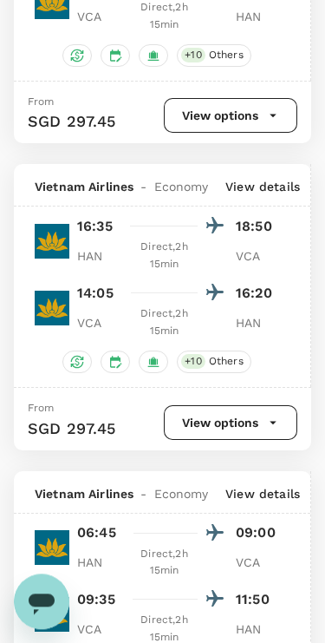
scroll to position [3134, 0]
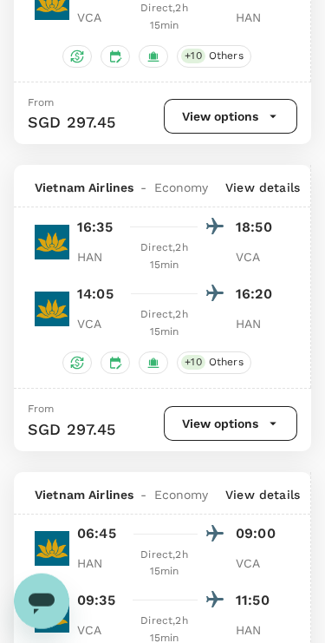
click at [257, 406] on button "View options" at bounding box center [231, 423] width 134 height 35
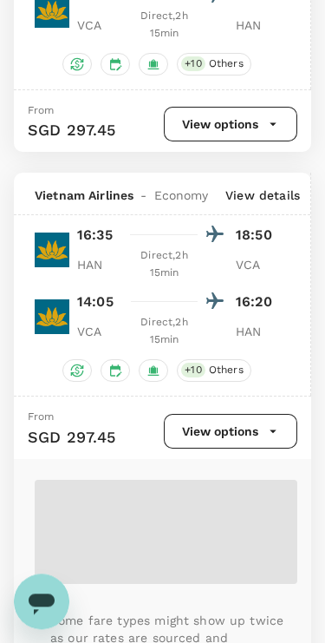
scroll to position [3123, 0]
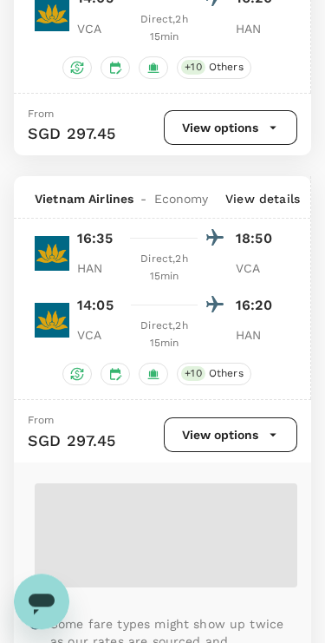
click at [235, 417] on button "View options" at bounding box center [231, 434] width 134 height 35
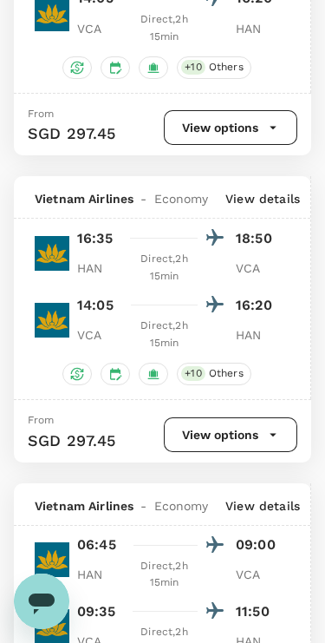
click at [221, 417] on button "View options" at bounding box center [231, 434] width 134 height 35
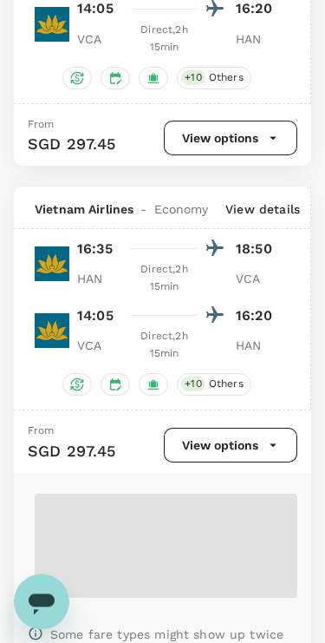
scroll to position [3112, 0]
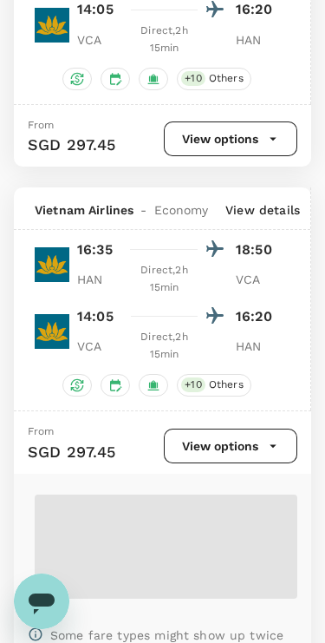
click at [268, 306] on p "16:20" at bounding box center [257, 316] width 43 height 21
click at [266, 438] on icon "button" at bounding box center [274, 446] width 16 height 16
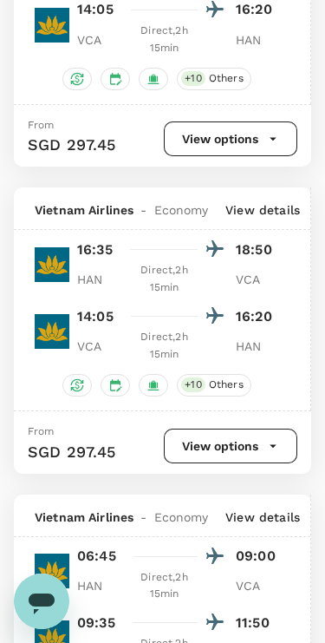
click at [254, 429] on button "View options" at bounding box center [231, 446] width 134 height 35
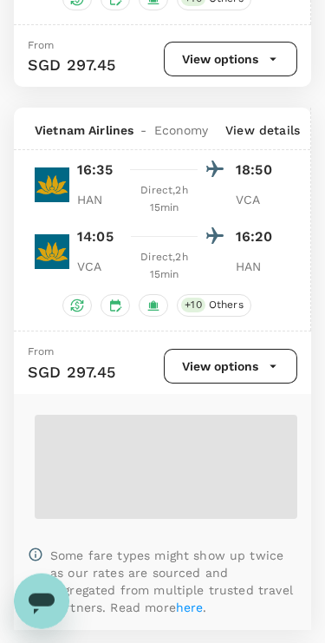
scroll to position [3193, 0]
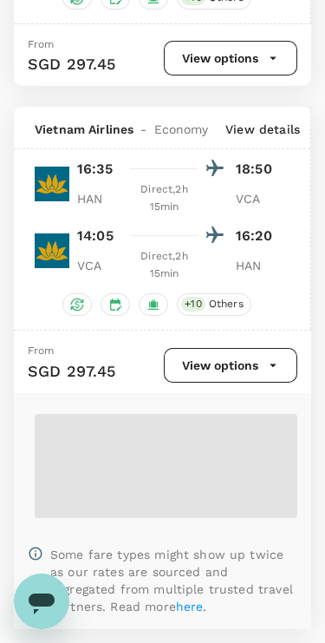
click at [181, 414] on span at bounding box center [166, 466] width 263 height 104
click at [178, 414] on span at bounding box center [166, 466] width 263 height 104
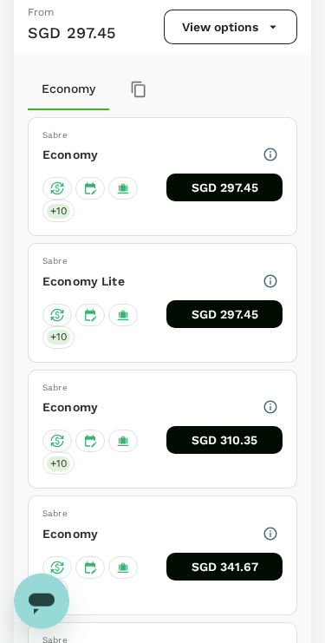
scroll to position [3531, 0]
click at [56, 204] on span "+ 10" at bounding box center [58, 211] width 23 height 15
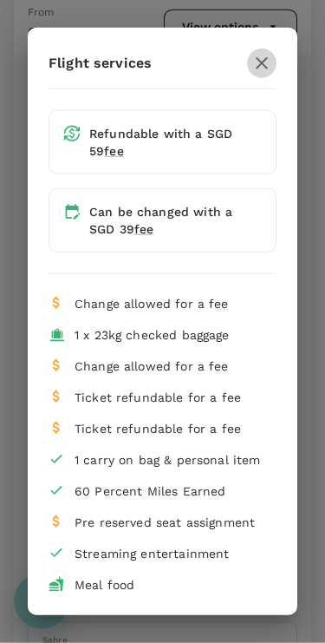
click at [253, 55] on icon "button" at bounding box center [262, 63] width 21 height 21
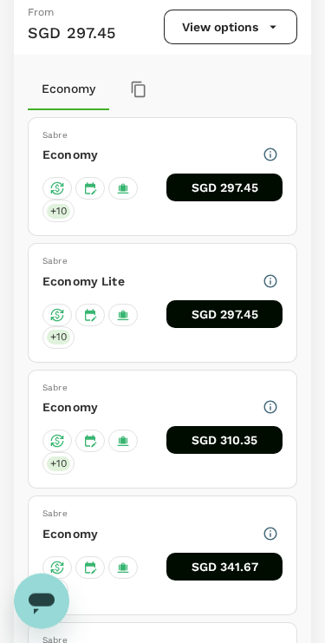
click at [50, 330] on span "+ 10" at bounding box center [58, 337] width 23 height 15
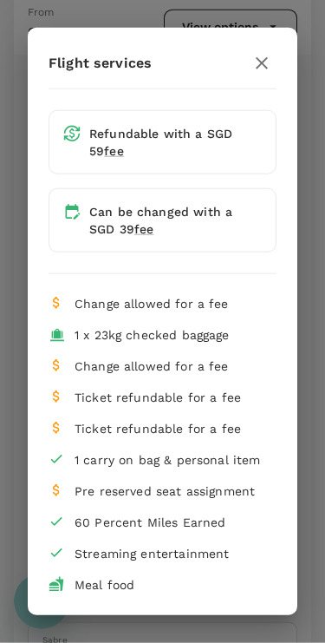
click at [253, 71] on icon "button" at bounding box center [262, 63] width 21 height 21
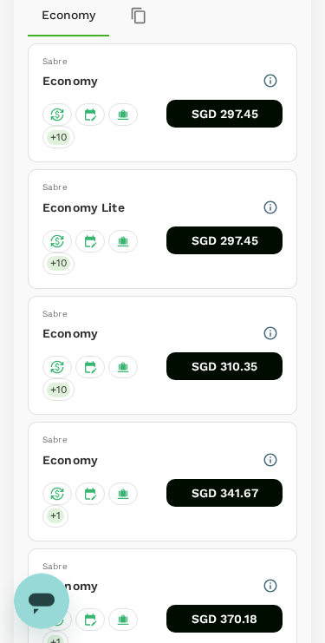
scroll to position [3626, 0]
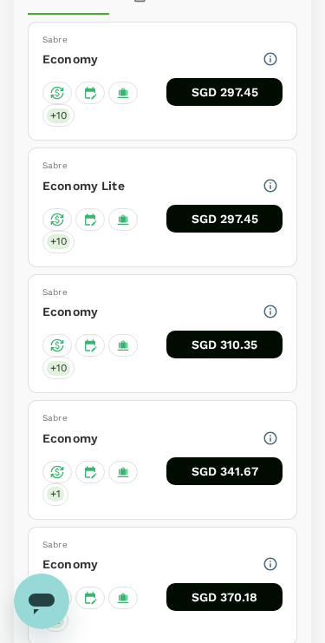
click at [50, 487] on span "+ 1" at bounding box center [55, 494] width 17 height 15
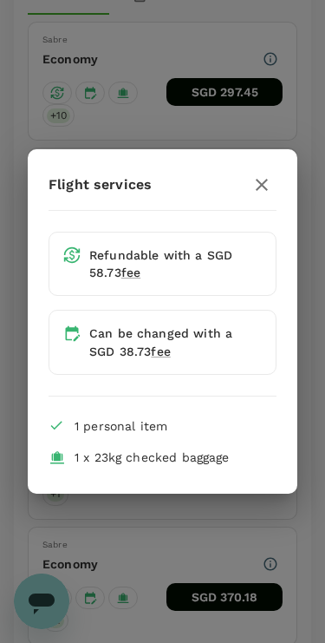
click at [274, 193] on button "button" at bounding box center [262, 185] width 30 height 30
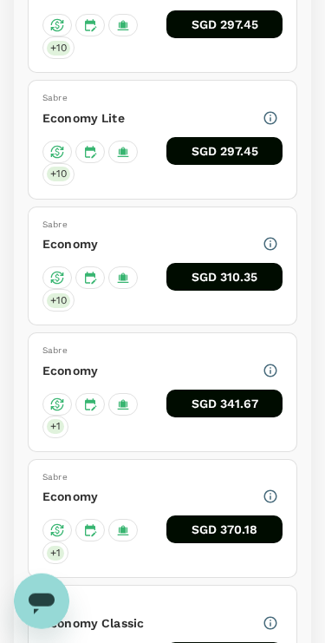
scroll to position [3694, 0]
click at [52, 546] on span "+ 1" at bounding box center [55, 553] width 17 height 15
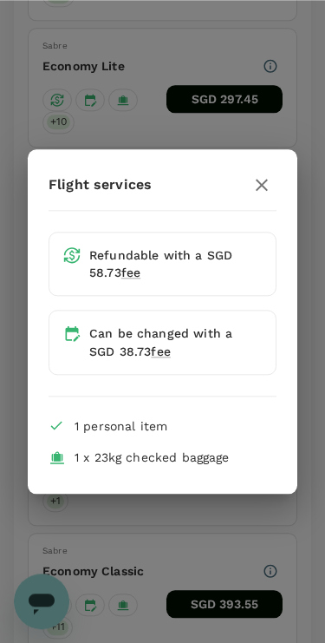
click at [121, 561] on div "Flight services Refundable with a SGD 58.73 fee Can be changed with a SGD 38.73…" at bounding box center [162, 321] width 325 height 643
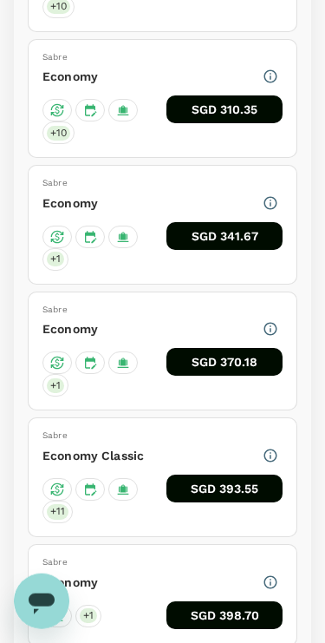
scroll to position [3862, 0]
click at [60, 504] on span "+ 11" at bounding box center [58, 511] width 22 height 15
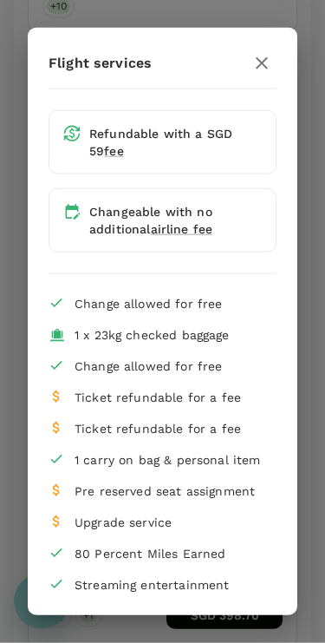
click at [9, 349] on div "Flight services Refundable with a SGD 59 fee Changeable with no additional airl…" at bounding box center [162, 321] width 325 height 643
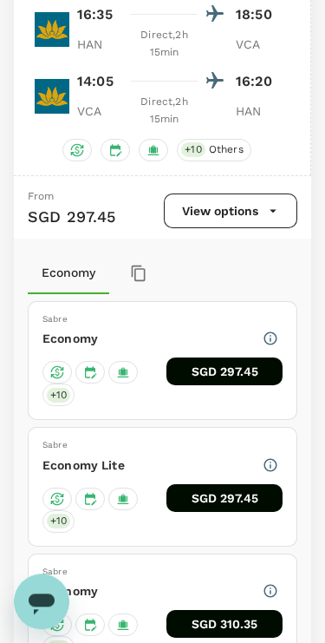
scroll to position [3346, 0]
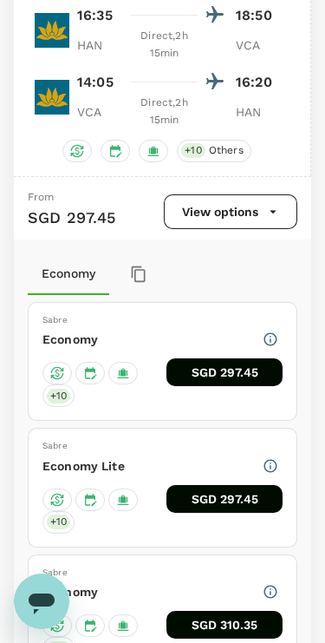
click at [53, 384] on div "+ 10" at bounding box center [59, 395] width 32 height 23
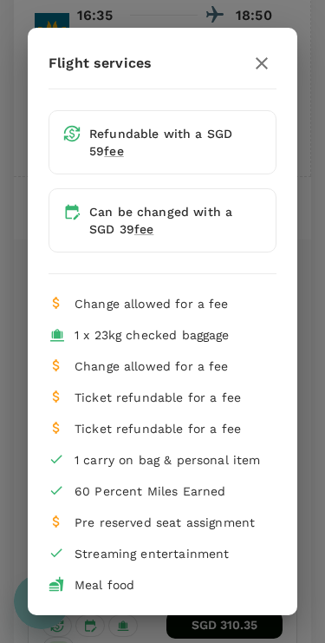
click at [254, 75] on button "button" at bounding box center [262, 64] width 30 height 30
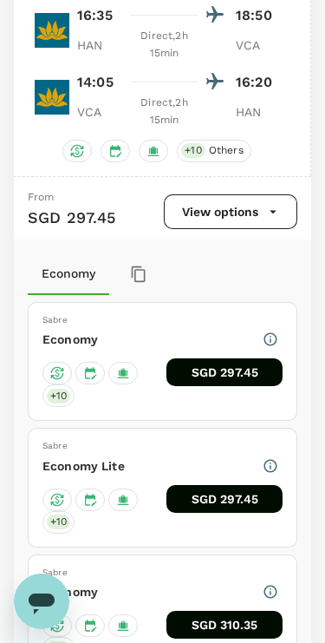
click at [238, 358] on button "SGD 297.45" at bounding box center [225, 372] width 116 height 28
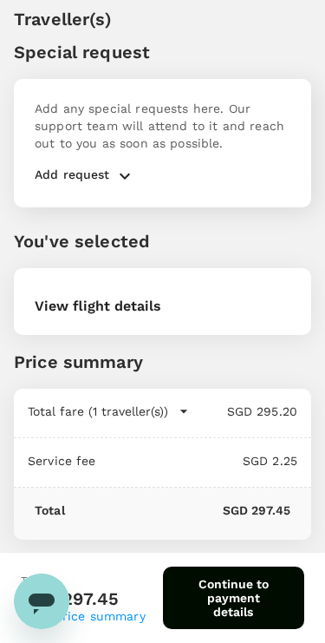
scroll to position [62, 0]
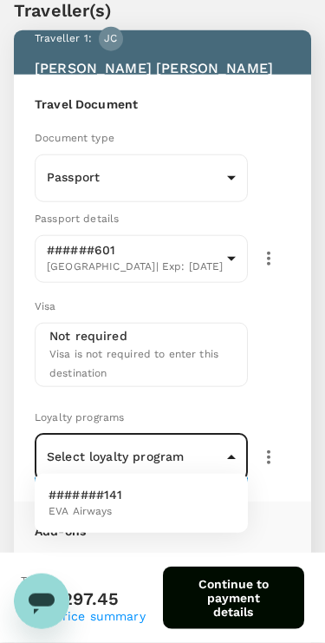
click at [154, 514] on li "#######141 EVA Airways" at bounding box center [141, 503] width 213 height 45
type input "c8ef11a4-ce04-4d95-81e2-871d12d74039"
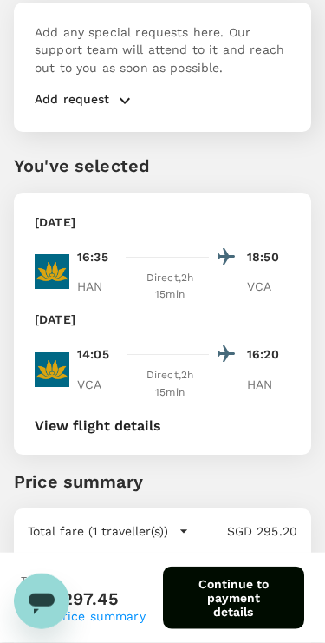
scroll to position [1153, 0]
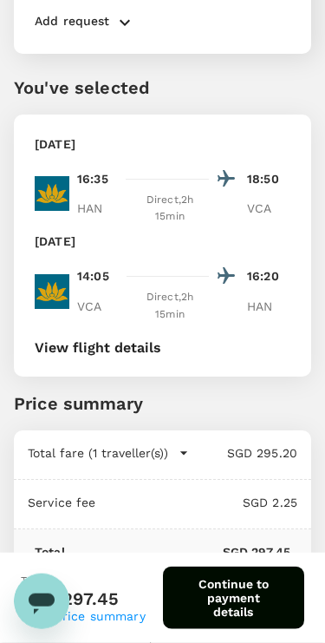
click at [241, 604] on button "Continue to payment details" at bounding box center [234, 598] width 142 height 62
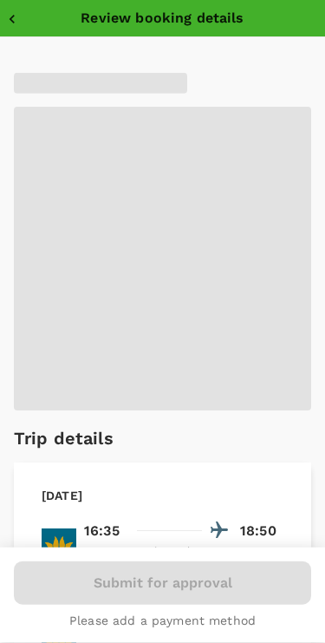
type input "9ae08bde-94be-4a60-86d8-4726f2345b2b"
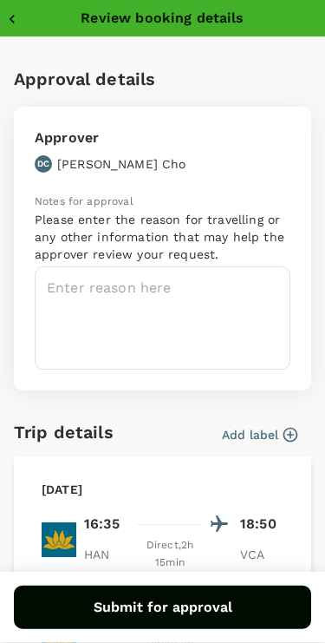
click at [234, 296] on textarea at bounding box center [163, 317] width 256 height 103
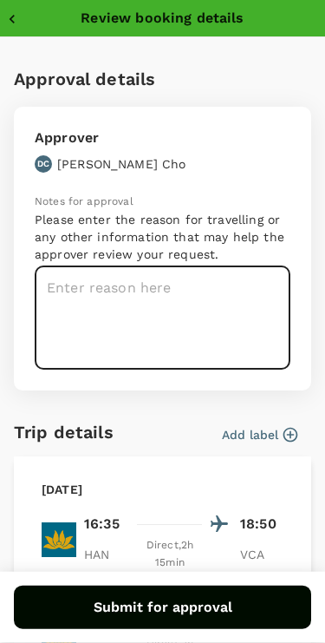
scroll to position [1153, 0]
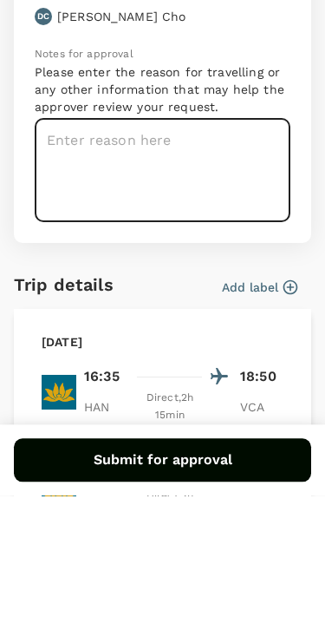
type textarea "D"
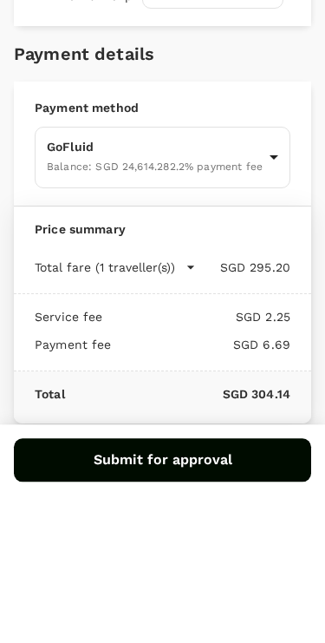
scroll to position [891, 0]
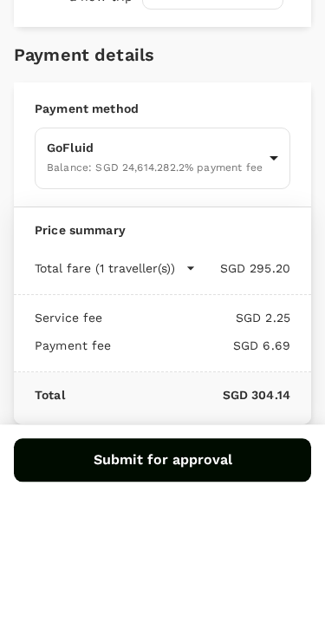
type textarea "1. Distributor meeting. 2. KOLs engagement. 3. Distributor agreement discussion."
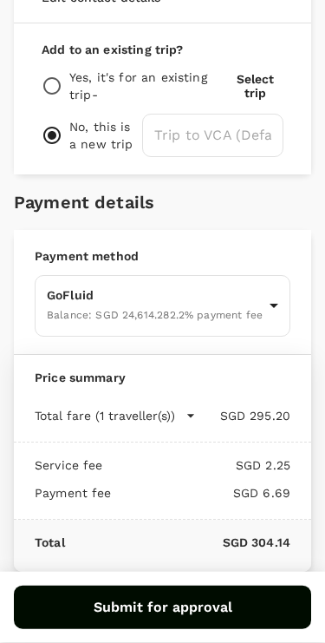
click at [172, 619] on button "Submit for approval" at bounding box center [163, 607] width 298 height 43
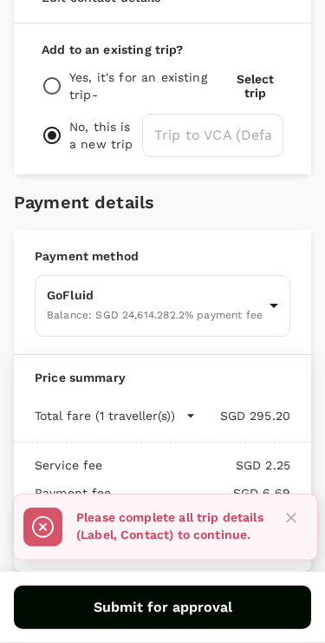
click at [299, 505] on button "Close" at bounding box center [292, 518] width 26 height 26
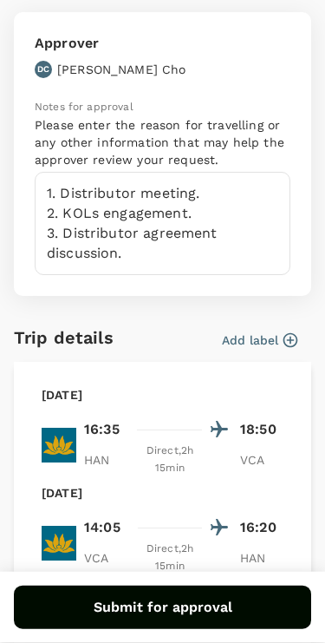
scroll to position [77, 0]
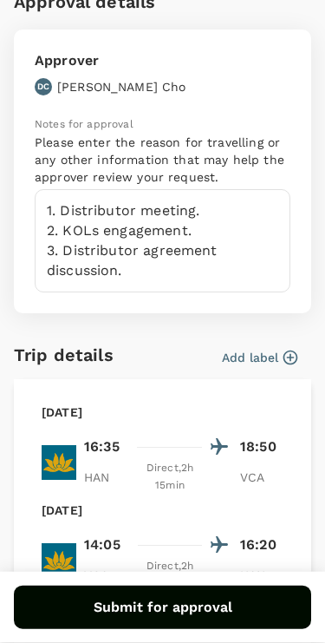
click at [285, 357] on icon "button" at bounding box center [291, 358] width 15 height 15
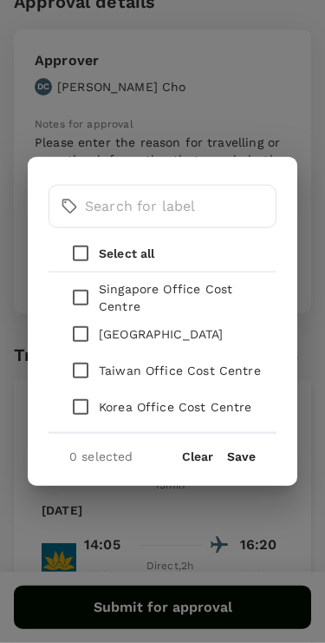
click at [88, 295] on input "checkbox" at bounding box center [80, 297] width 36 height 36
checkbox input "true"
click at [243, 463] on button "Save" at bounding box center [241, 457] width 29 height 14
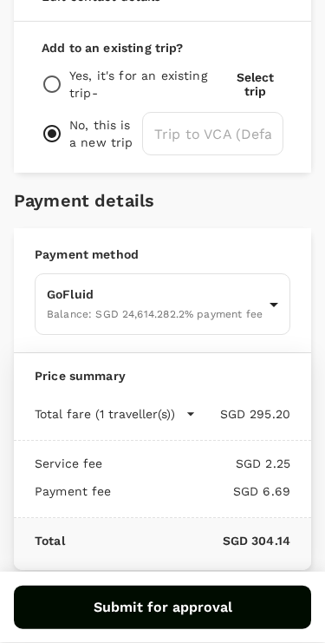
scroll to position [924, 0]
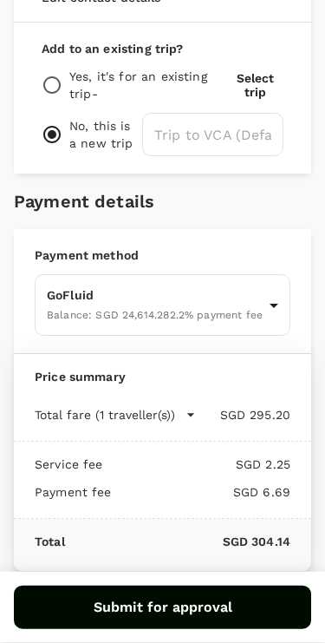
click at [158, 607] on button "Submit for approval" at bounding box center [163, 607] width 298 height 43
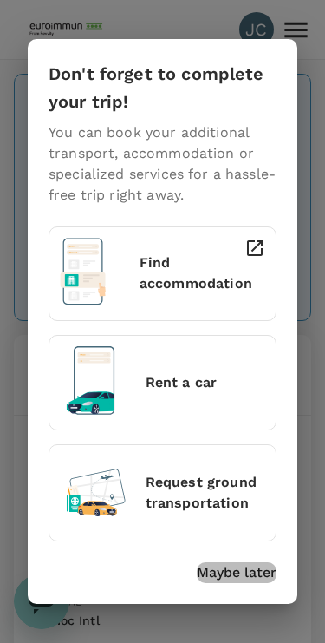
click at [237, 581] on p "Maybe later" at bounding box center [237, 572] width 80 height 21
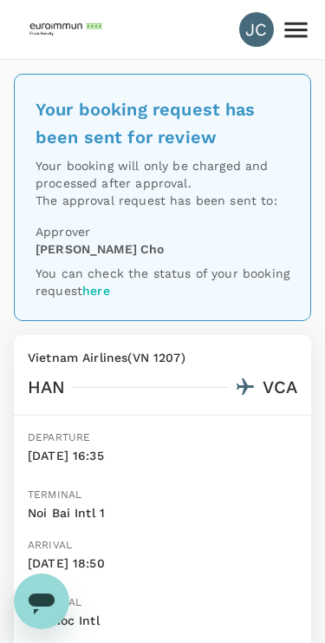
click at [291, 30] on icon at bounding box center [296, 30] width 23 height 16
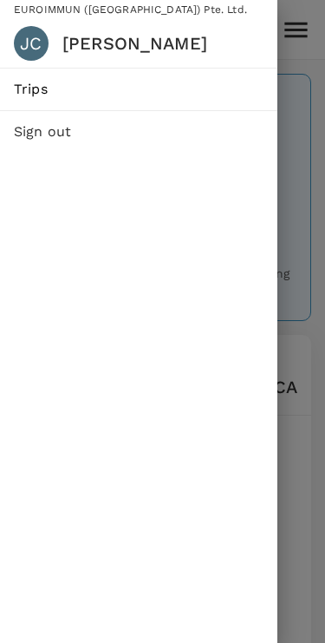
click at [180, 102] on link "Trips" at bounding box center [139, 90] width 278 height 42
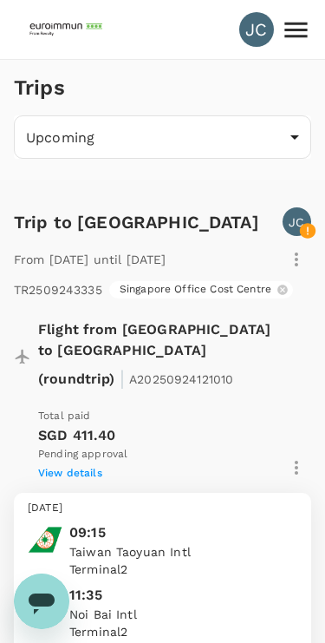
click at [55, 30] on img at bounding box center [68, 29] width 80 height 38
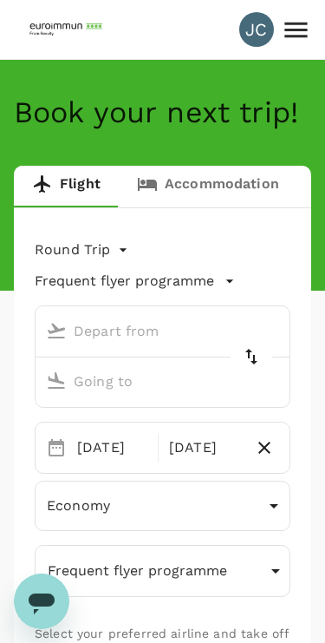
type input "Noi Bai Intl (HAN)"
type input "Tra Noc Intl (VCA)"
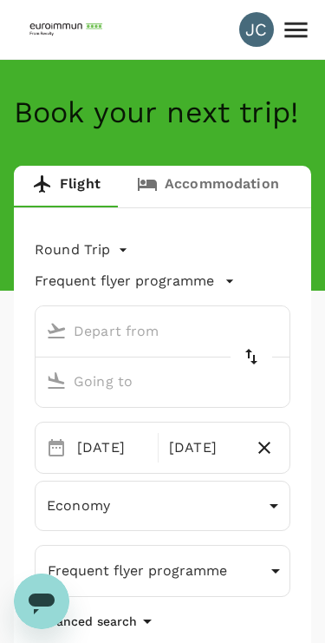
type input "Noi Bai Intl (HAN)"
type input "Tra Noc Intl (VCA)"
click at [195, 332] on input "Noi Bai Intl (HAN)" at bounding box center [146, 331] width 214 height 27
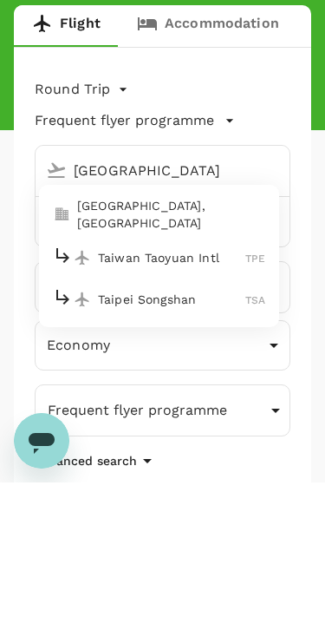
click at [86, 410] on img at bounding box center [82, 418] width 17 height 17
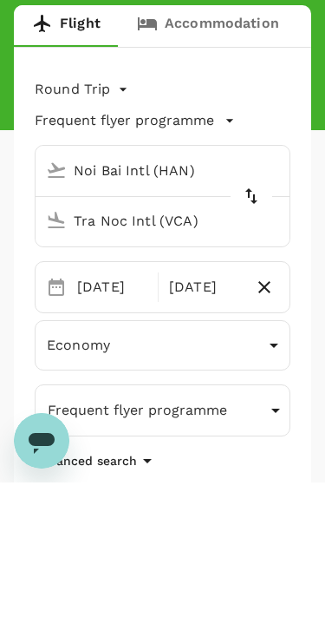
type input "Taiwan Taoyuan Intl (TPE)"
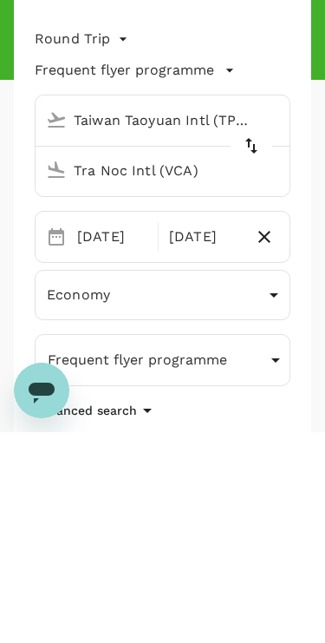
click at [213, 368] on input "Tra Noc Intl (VCA)" at bounding box center [146, 381] width 214 height 27
click at [122, 430] on div "[DATE]" at bounding box center [112, 447] width 84 height 35
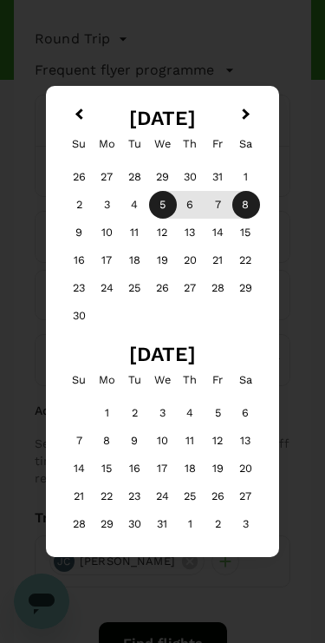
click at [78, 108] on button "Previous Month" at bounding box center [77, 116] width 28 height 28
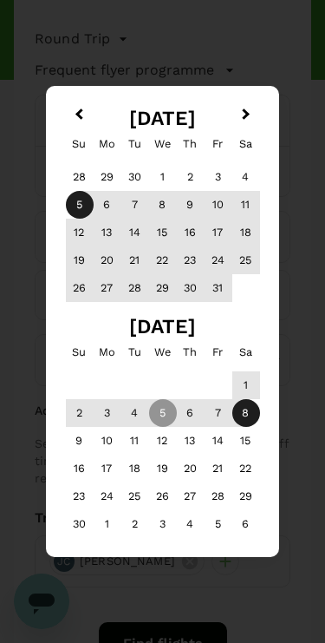
click at [75, 108] on button "Previous Month" at bounding box center [77, 116] width 28 height 28
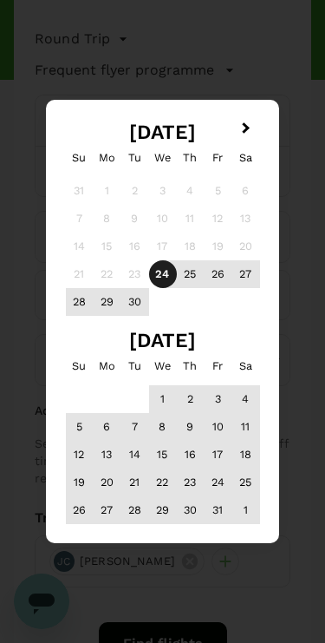
click at [188, 426] on div "9" at bounding box center [191, 427] width 28 height 28
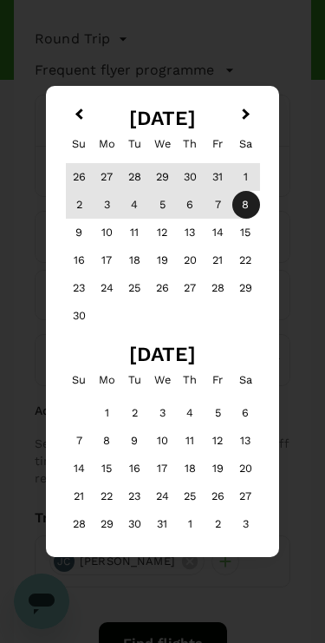
click at [77, 108] on button "Previous Month" at bounding box center [77, 116] width 28 height 28
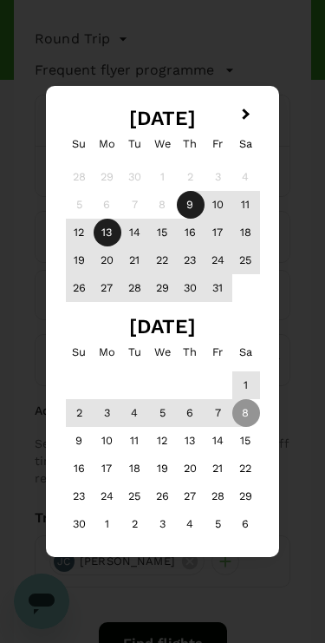
click at [107, 229] on div "13" at bounding box center [108, 233] width 28 height 28
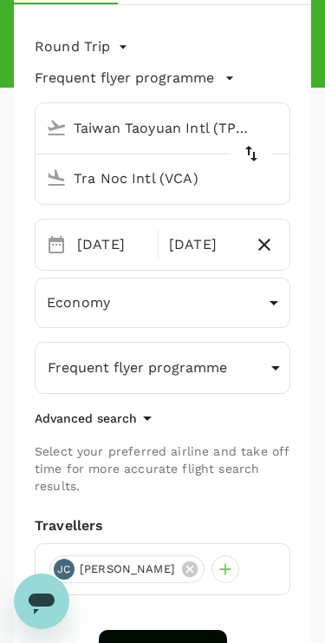
scroll to position [201, 0]
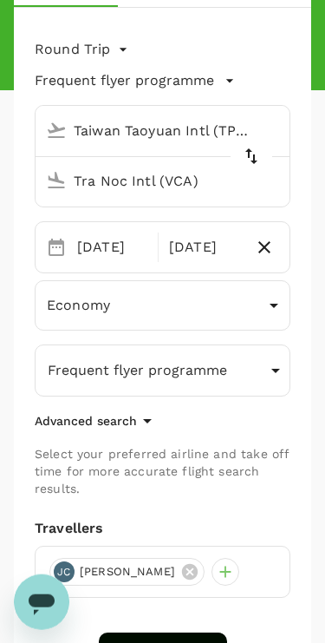
click at [190, 186] on input "Tra Noc Intl (VCA)" at bounding box center [146, 180] width 214 height 27
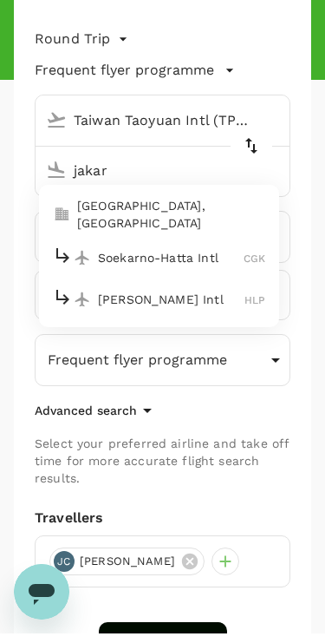
click at [89, 259] on img at bounding box center [82, 267] width 17 height 17
type input "Soekarno-Hatta Intl (CGK)"
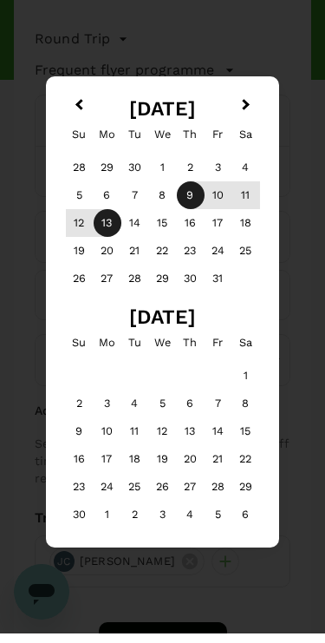
scroll to position [211, 0]
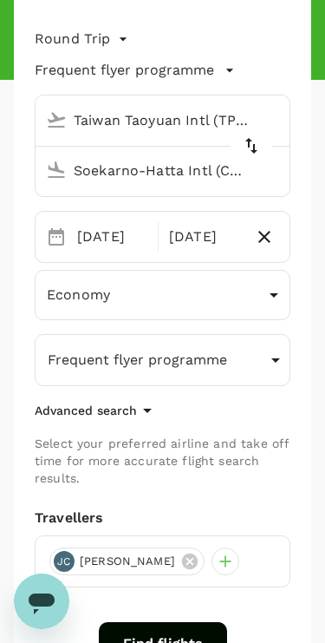
click at [97, 181] on input "Soekarno-Hatta Intl (CGK)" at bounding box center [146, 170] width 214 height 27
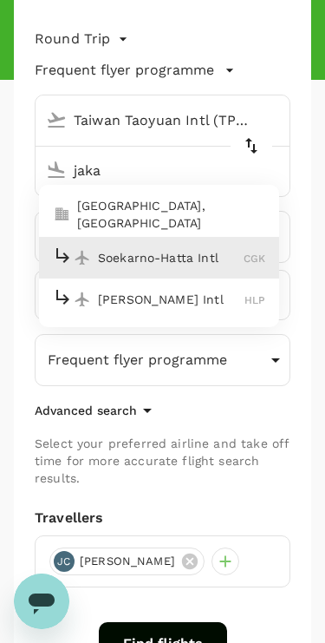
click at [99, 249] on p "Soekarno-Hatta Intl" at bounding box center [171, 257] width 146 height 17
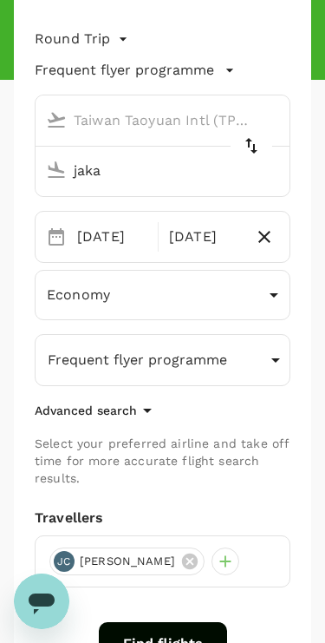
type input "Soekarno-Hatta Intl (CGK)"
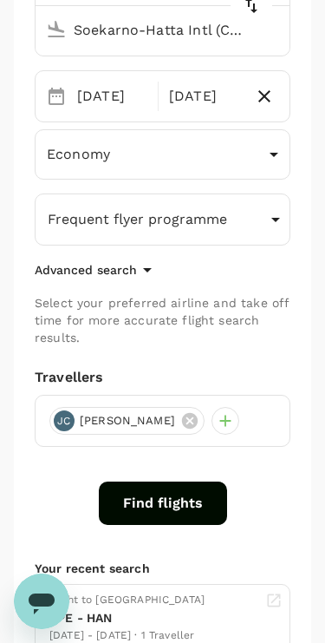
scroll to position [364, 0]
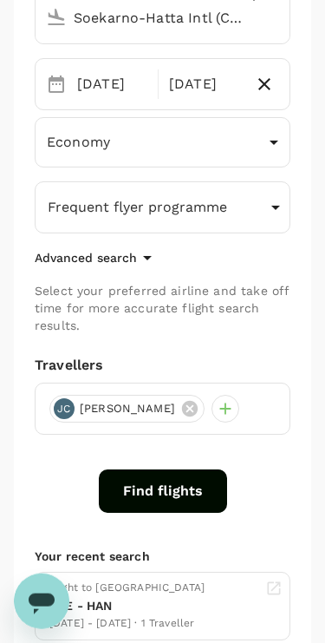
click at [176, 490] on button "Find flights" at bounding box center [163, 490] width 128 height 43
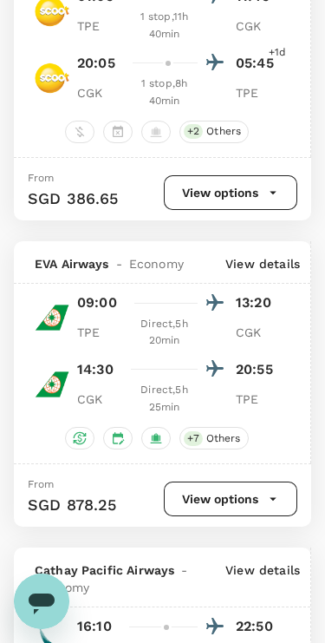
scroll to position [2476, 0]
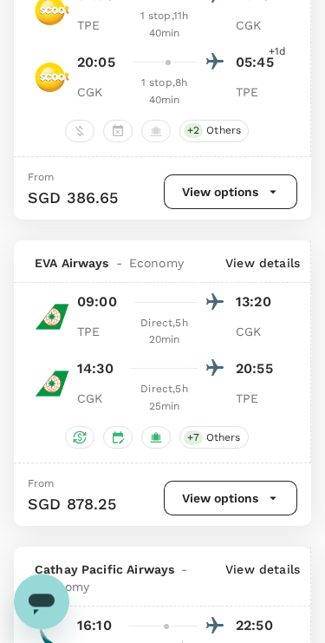
click at [254, 481] on button "View options" at bounding box center [231, 498] width 134 height 35
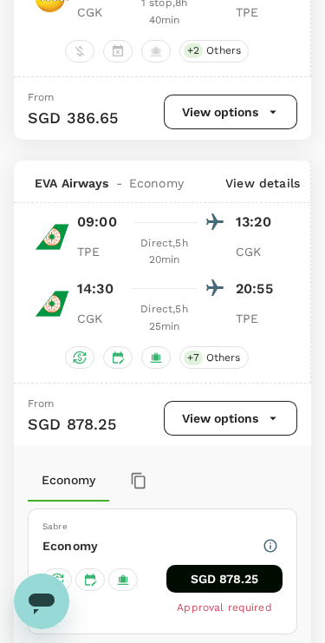
scroll to position [2671, 0]
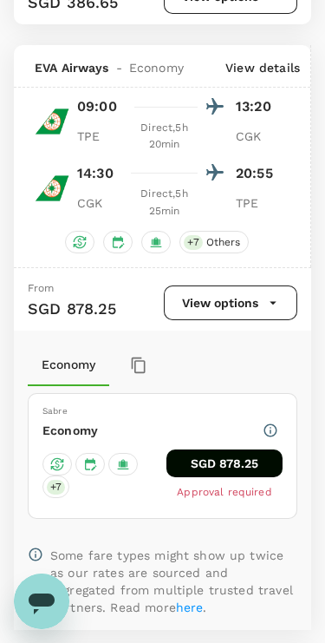
click at [237, 450] on button "SGD 878.25" at bounding box center [225, 464] width 116 height 28
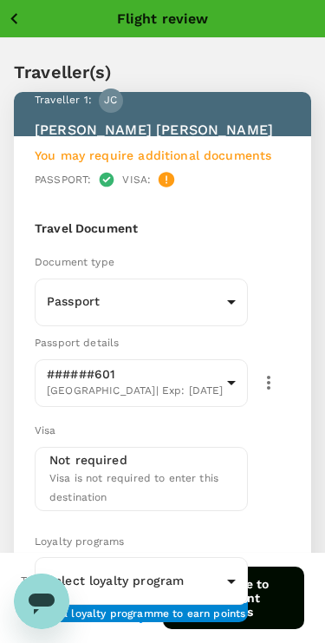
click at [155, 161] on span "You may require additional documents" at bounding box center [153, 155] width 237 height 14
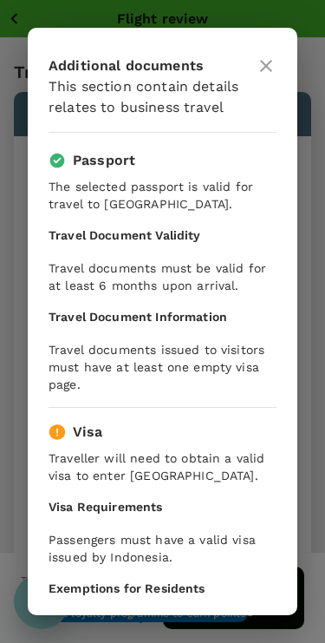
click at [262, 69] on icon at bounding box center [266, 66] width 12 height 12
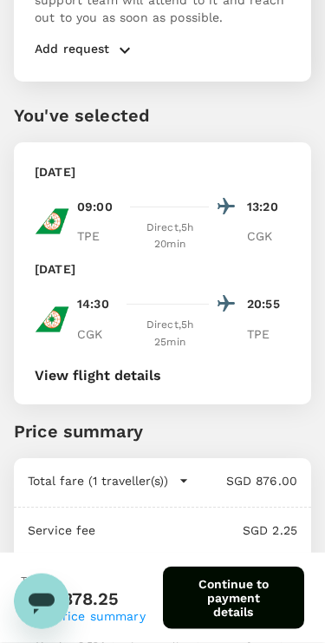
scroll to position [1195, 0]
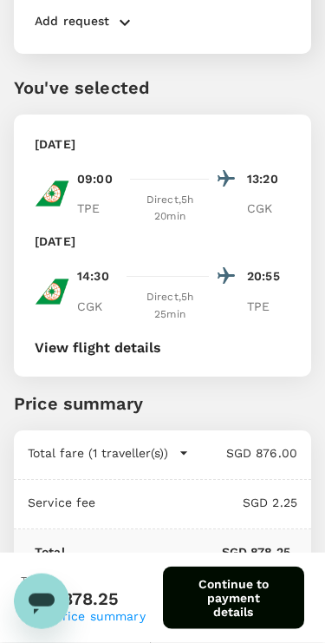
click at [223, 607] on button "Continue to payment details" at bounding box center [234, 598] width 142 height 62
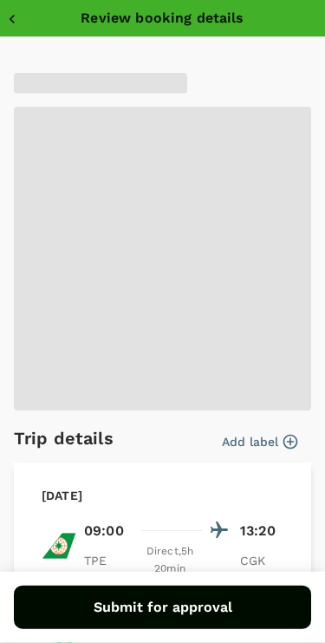
type input "9ae08bde-94be-4a60-86d8-4726f2345b2b"
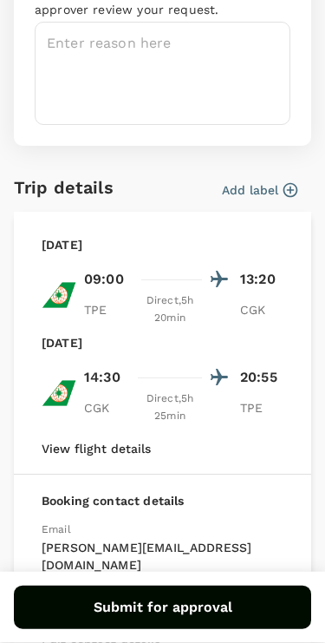
scroll to position [207, 0]
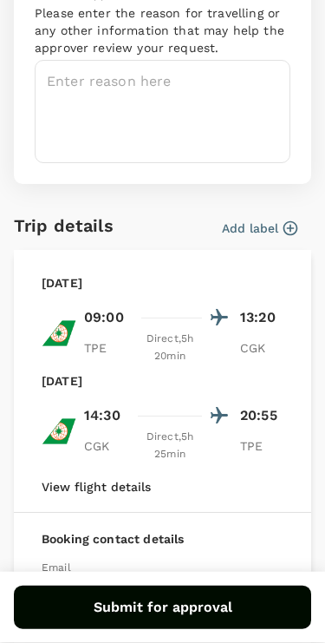
click at [291, 230] on icon "button" at bounding box center [291, 228] width 15 height 15
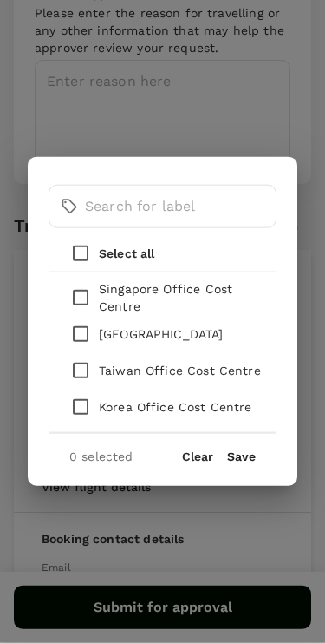
click at [82, 291] on input "checkbox" at bounding box center [80, 297] width 36 height 36
checkbox input "true"
click at [253, 455] on button "Save" at bounding box center [241, 457] width 29 height 14
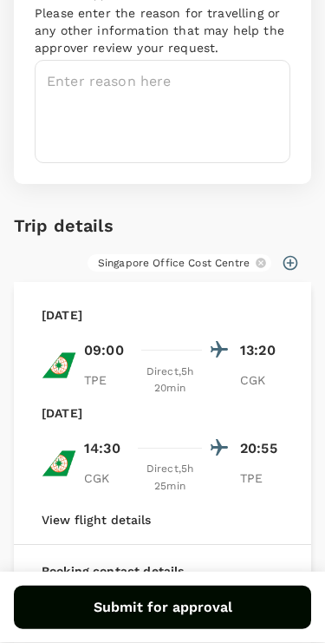
click at [65, 94] on textarea at bounding box center [163, 111] width 256 height 103
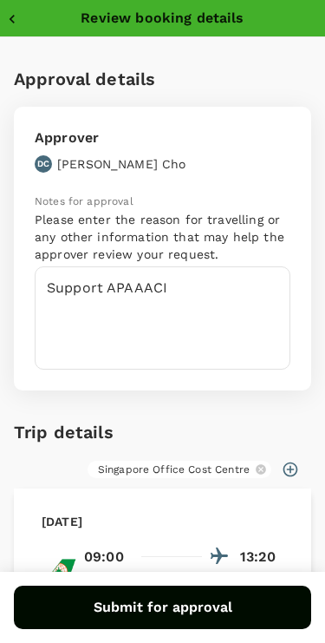
scroll to position [0, 0]
click at [236, 302] on textarea "Support APAAACI" at bounding box center [163, 317] width 256 height 103
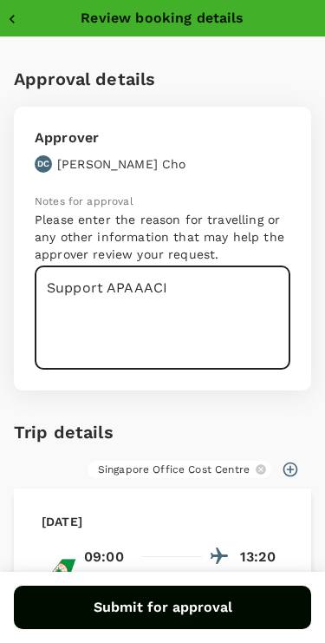
scroll to position [1136, 0]
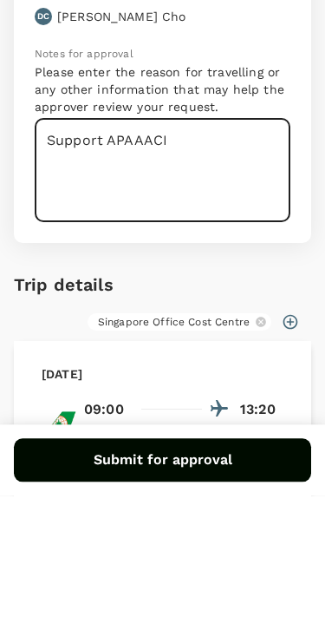
click at [103, 266] on textarea "Support APAAACI" at bounding box center [163, 317] width 256 height 103
click at [115, 266] on textarea "Support the conference, APAAACI" at bounding box center [163, 317] width 256 height 103
type textarea "Support the conference, APAAACI 2025"
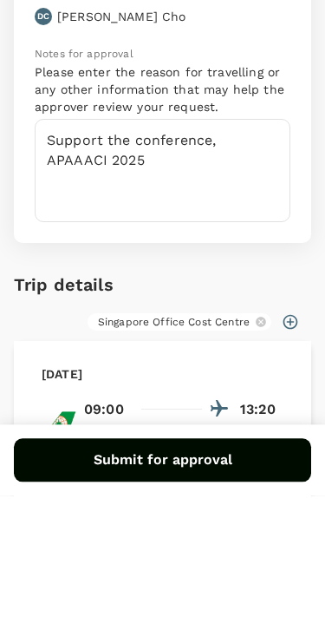
scroll to position [1223, 0]
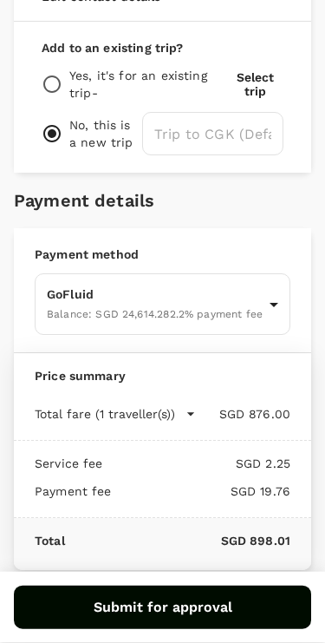
click at [172, 616] on button "Submit for approval" at bounding box center [163, 607] width 298 height 43
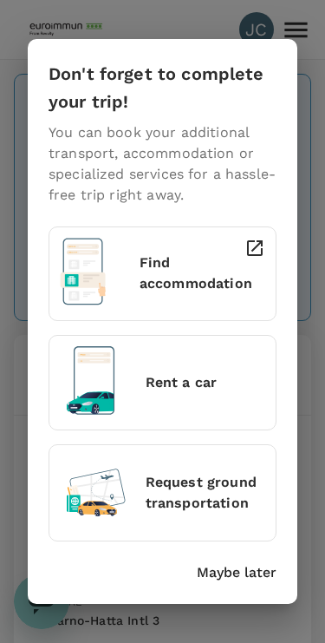
click at [238, 574] on p "Maybe later" at bounding box center [237, 572] width 80 height 21
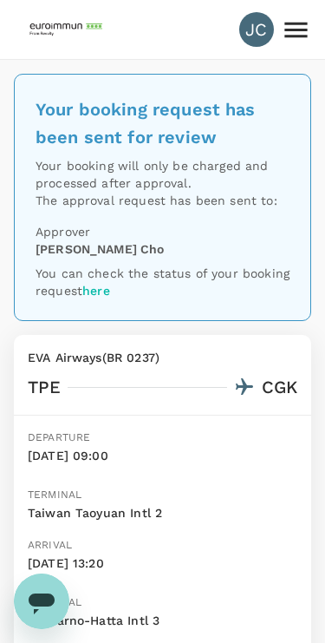
click at [294, 33] on icon at bounding box center [296, 30] width 30 height 30
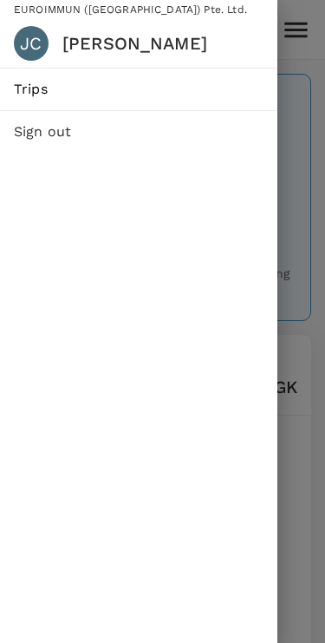
click at [299, 186] on div at bounding box center [162, 321] width 325 height 643
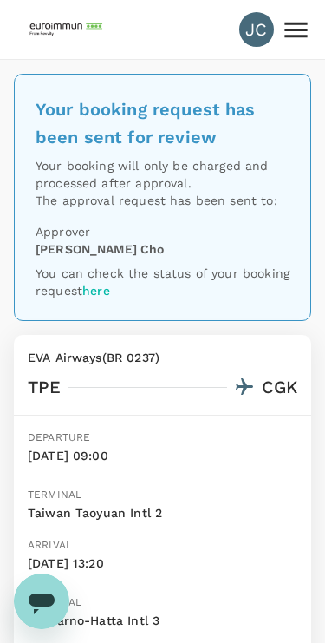
click at [291, 28] on icon at bounding box center [296, 30] width 30 height 30
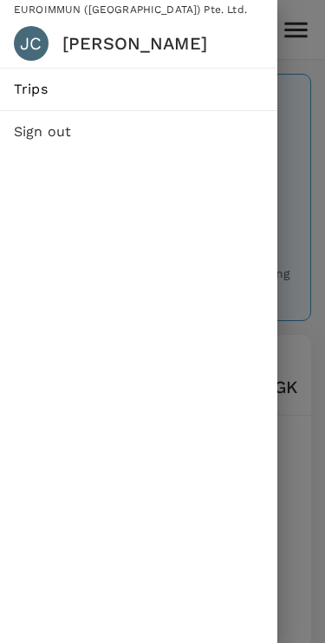
click at [130, 86] on span "Trips" at bounding box center [139, 89] width 250 height 21
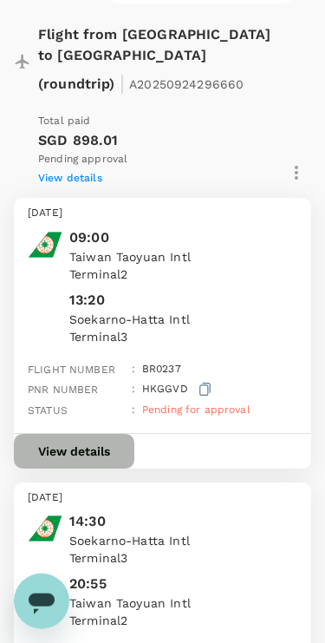
click at [118, 434] on button "View details" at bounding box center [74, 451] width 121 height 35
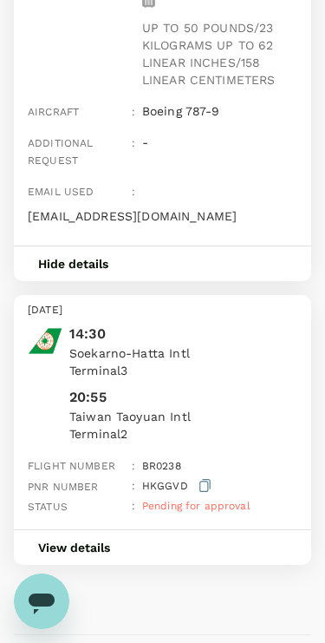
scroll to position [1033, 0]
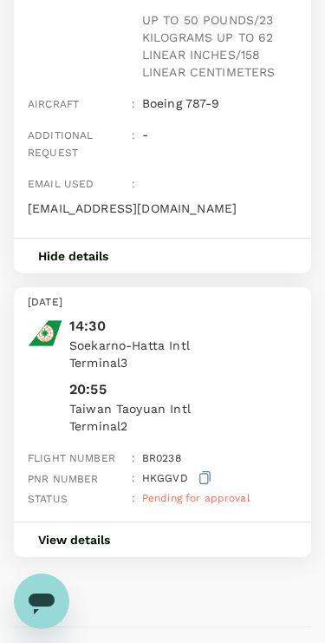
click at [135, 522] on button "View details" at bounding box center [74, 539] width 121 height 35
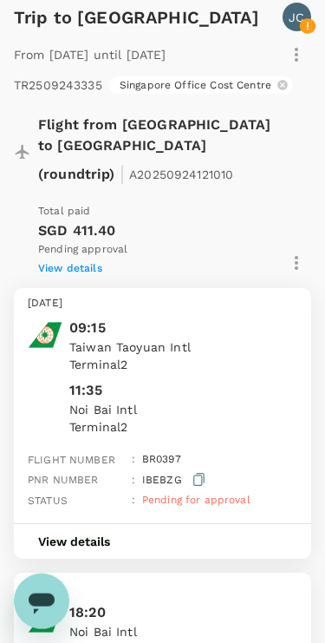
scroll to position [2247, 0]
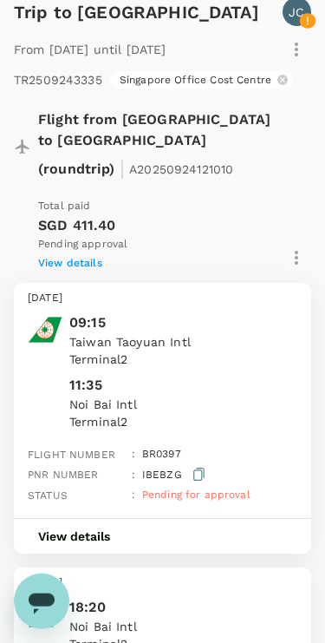
click at [83, 519] on button "View details" at bounding box center [74, 536] width 121 height 35
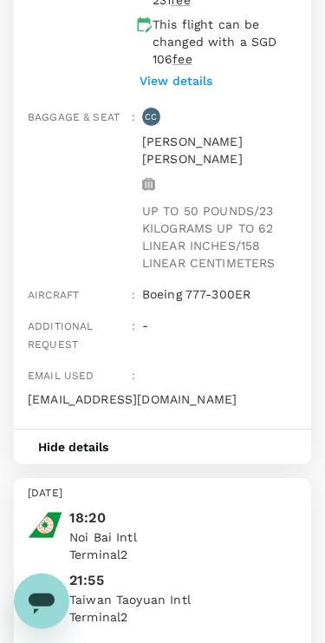
scroll to position [2880, 0]
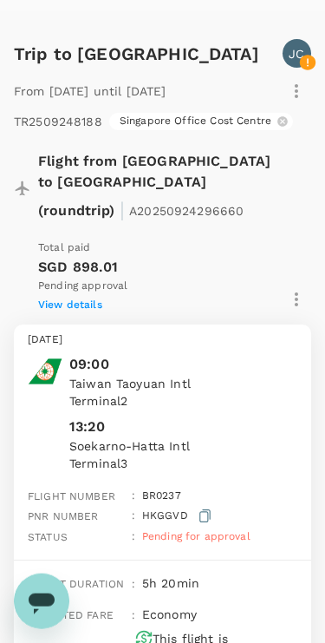
scroll to position [172, 0]
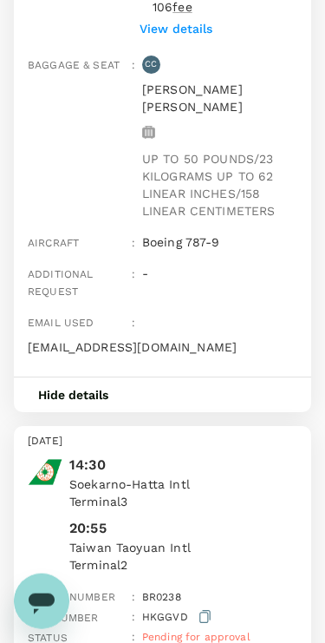
click at [69, 377] on button "Hide details" at bounding box center [73, 394] width 119 height 35
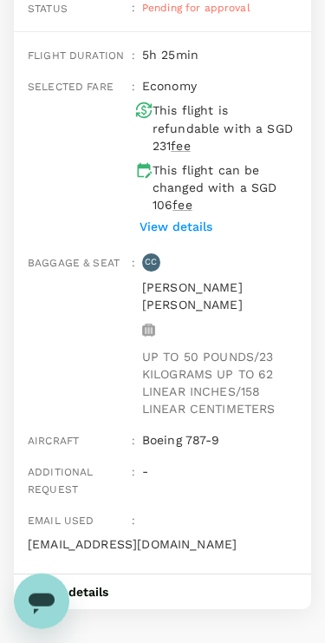
click at [86, 574] on button "Hide details" at bounding box center [73, 591] width 119 height 35
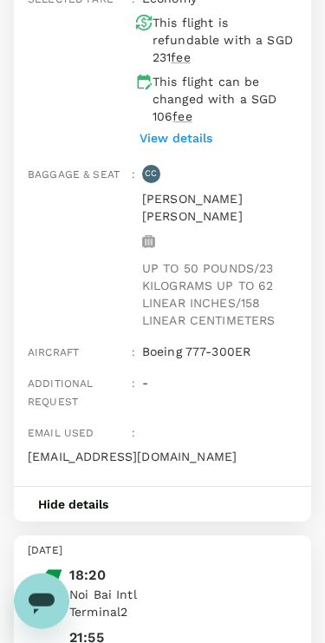
click at [132, 487] on button "Hide details" at bounding box center [73, 504] width 119 height 35
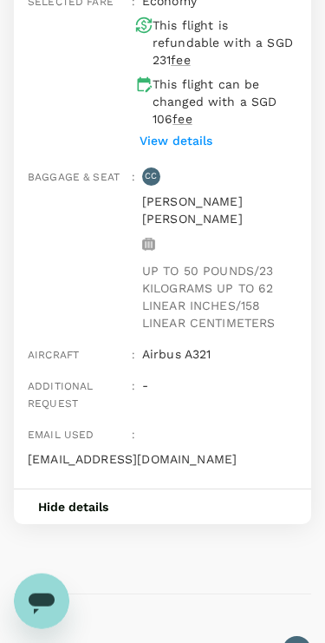
click at [82, 489] on button "Hide details" at bounding box center [73, 506] width 119 height 35
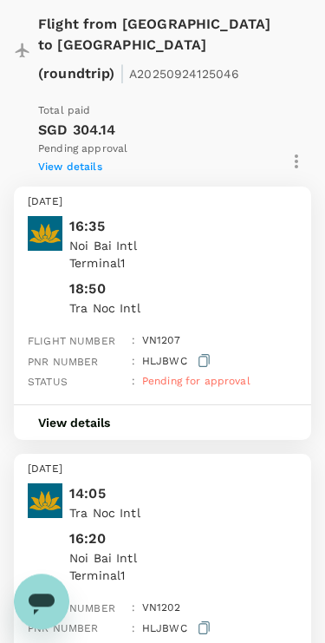
scroll to position [2210, 0]
